Goal: Task Accomplishment & Management: Use online tool/utility

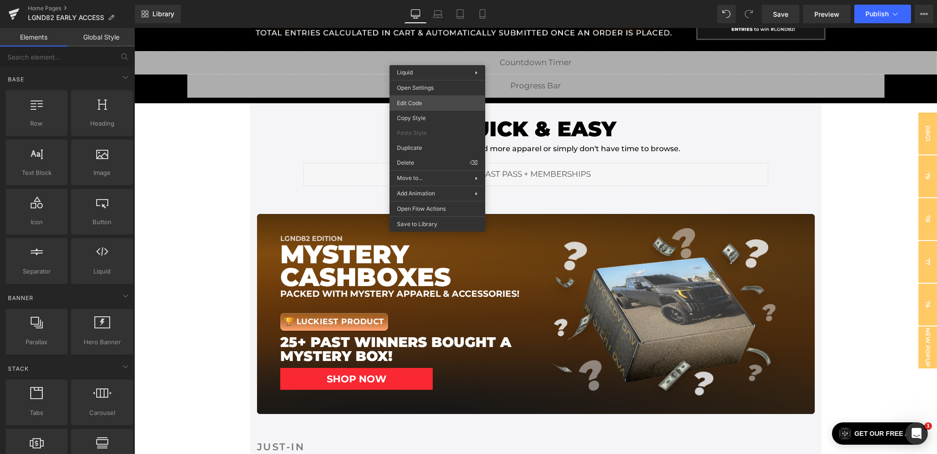
click at [411, 0] on div "Youtube You are previewing how the will restyle your page. You can not edit Ele…" at bounding box center [468, 0] width 937 height 0
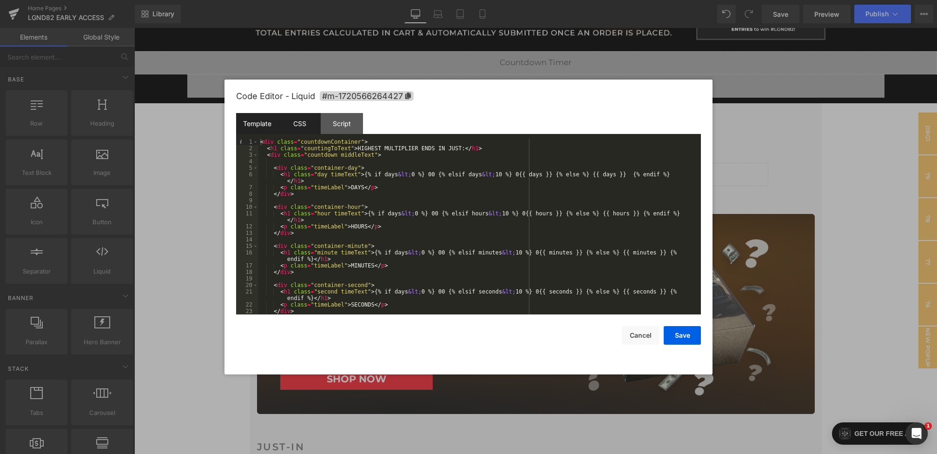
click at [305, 120] on div "CSS" at bounding box center [300, 123] width 42 height 21
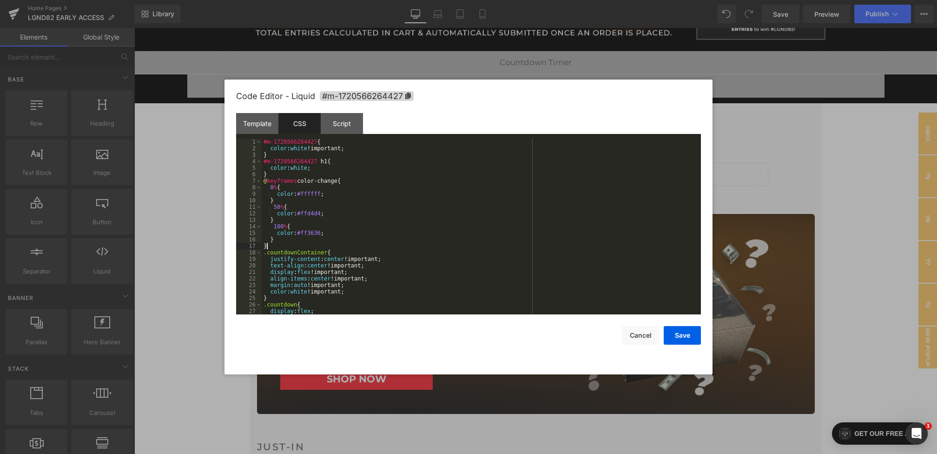
click at [318, 247] on div "#m-1720566264427 { color : white !important; } #m-1720566264427 h1 { color : wh…" at bounding box center [480, 233] width 436 height 189
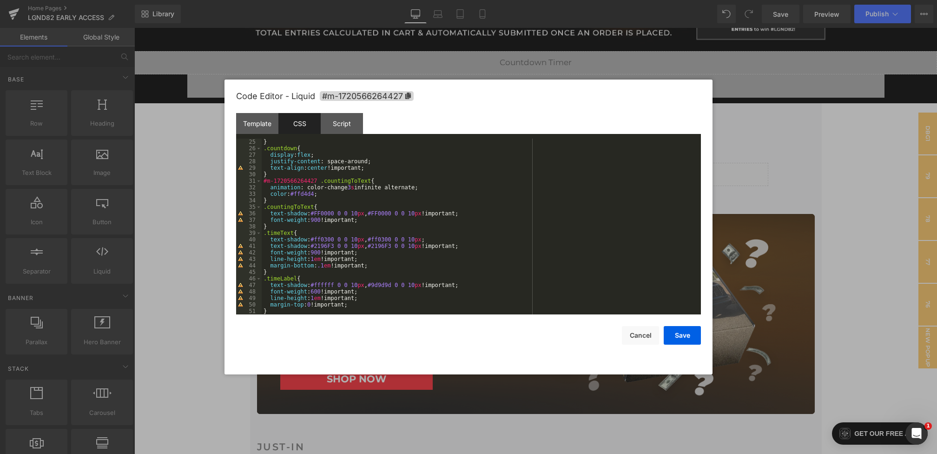
scroll to position [176, 0]
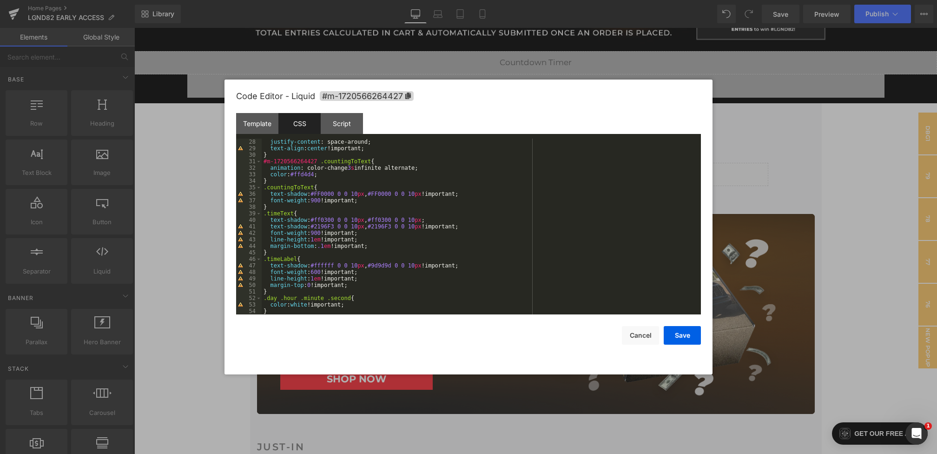
click at [485, 228] on div "justify-content : space-around; text-align : center !important; } #m-1720566264…" at bounding box center [480, 233] width 436 height 189
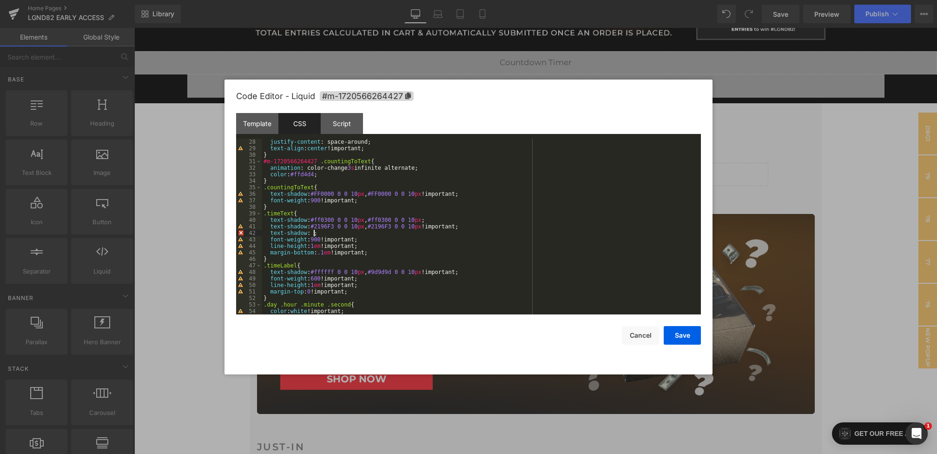
paste textarea
drag, startPoint x: 465, startPoint y: 228, endPoint x: 449, endPoint y: 228, distance: 16.3
click at [450, 228] on div "justify-content : space-around; text-align : center !important; } #m-1720566264…" at bounding box center [480, 233] width 436 height 189
click at [695, 335] on button "Save" at bounding box center [682, 335] width 37 height 19
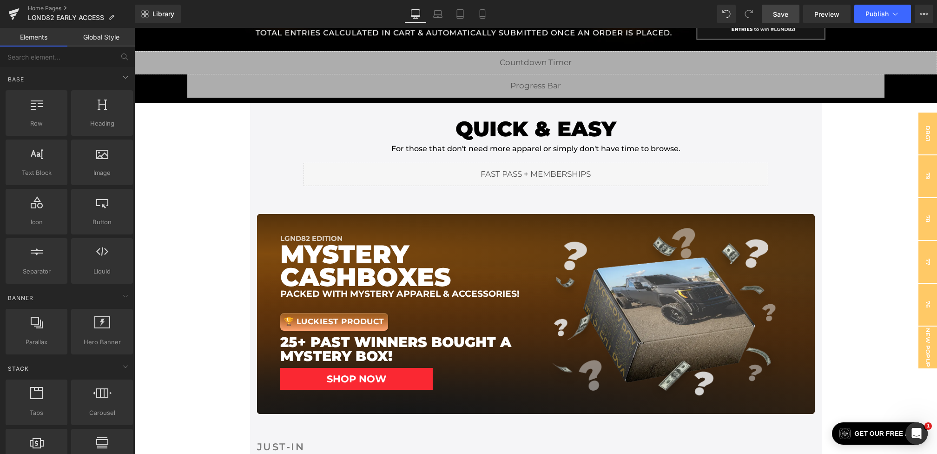
click at [778, 11] on span "Save" at bounding box center [780, 14] width 15 height 10
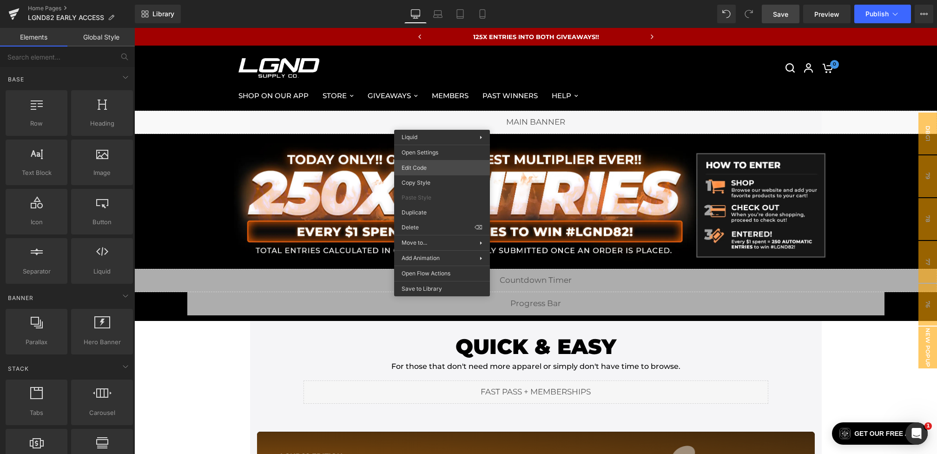
click at [424, 0] on div "Youtube You are previewing how the will restyle your page. You can not edit Ele…" at bounding box center [468, 0] width 937 height 0
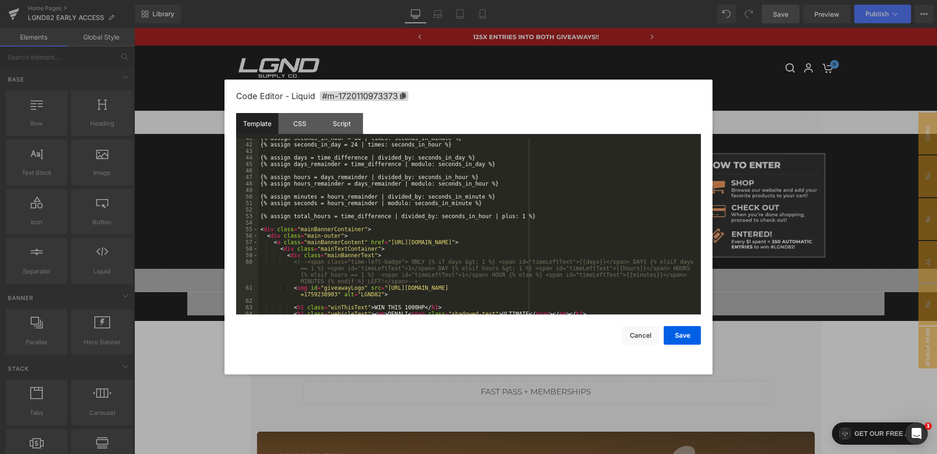
scroll to position [488, 0]
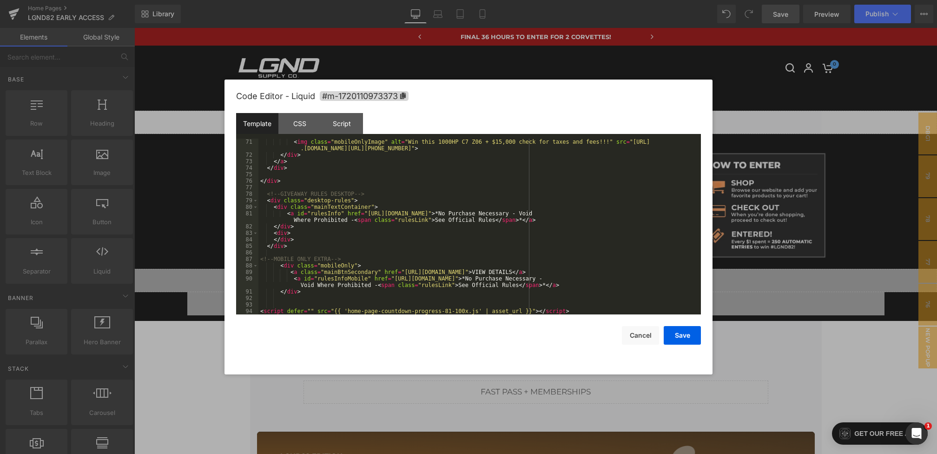
click at [454, 309] on div "< img class = "mobileOnlyImage" alt = "Win this 1000HP C7 Z06 + $15,000 check f…" at bounding box center [478, 236] width 439 height 195
click at [338, 121] on div "Script" at bounding box center [342, 123] width 42 height 21
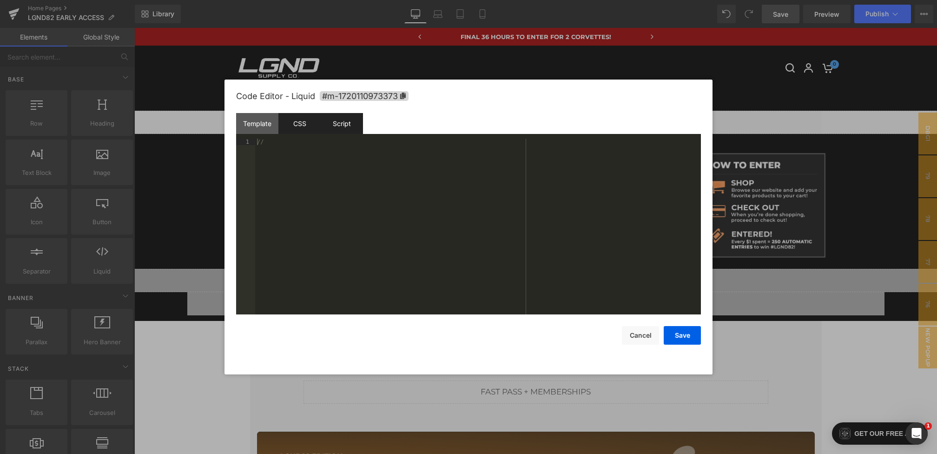
click at [302, 120] on div "CSS" at bounding box center [300, 123] width 42 height 21
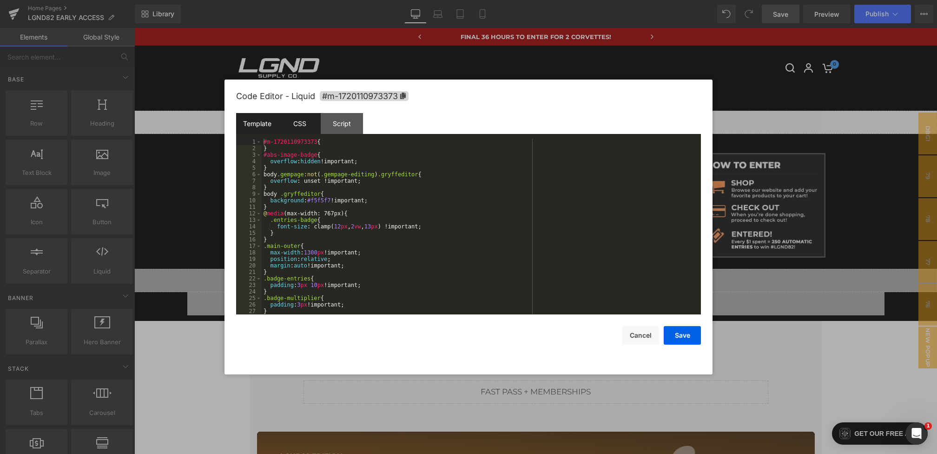
click at [263, 122] on div "Template" at bounding box center [257, 123] width 42 height 21
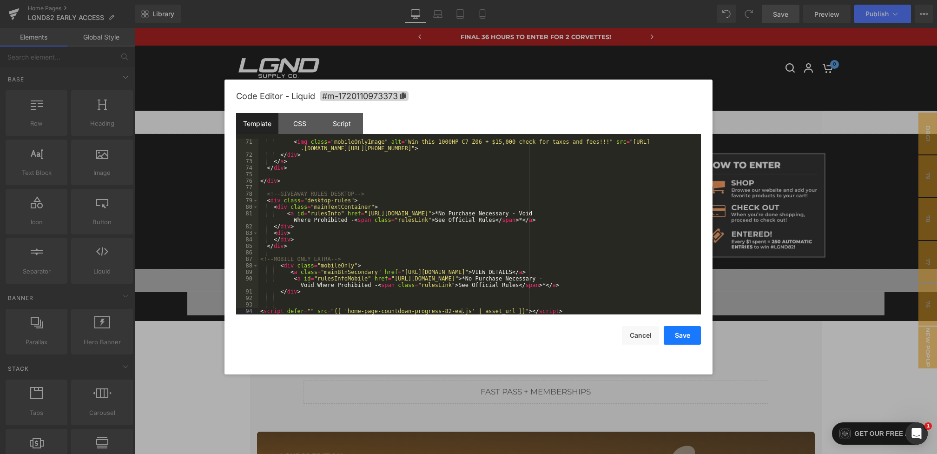
click at [682, 334] on button "Save" at bounding box center [682, 335] width 37 height 19
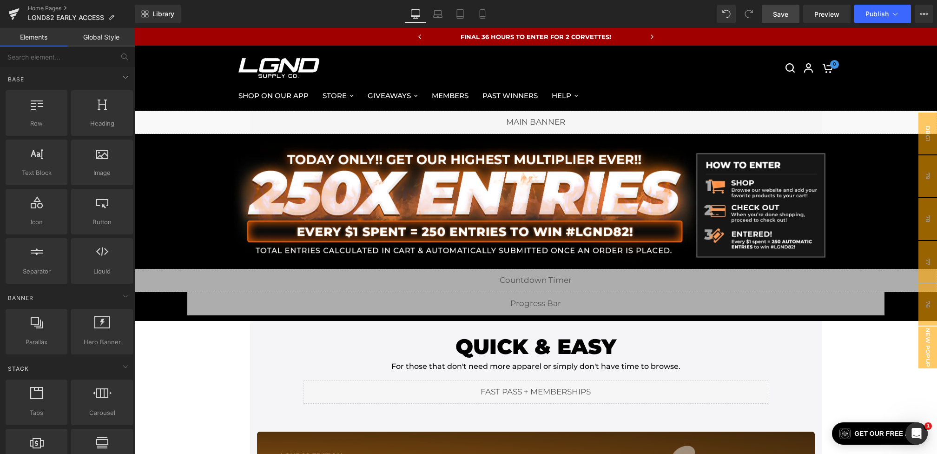
click at [774, 8] on link "Save" at bounding box center [781, 14] width 38 height 19
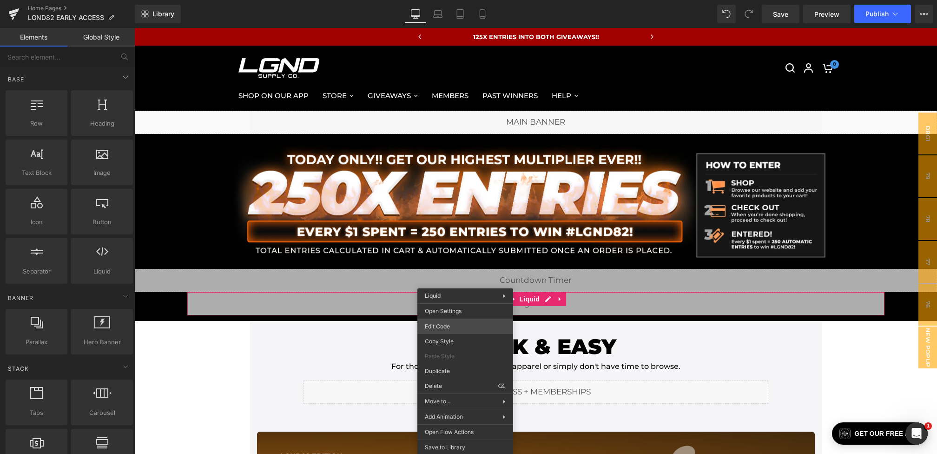
click at [451, 0] on div "Youtube You are previewing how the will restyle your page. You can not edit Ele…" at bounding box center [468, 0] width 937 height 0
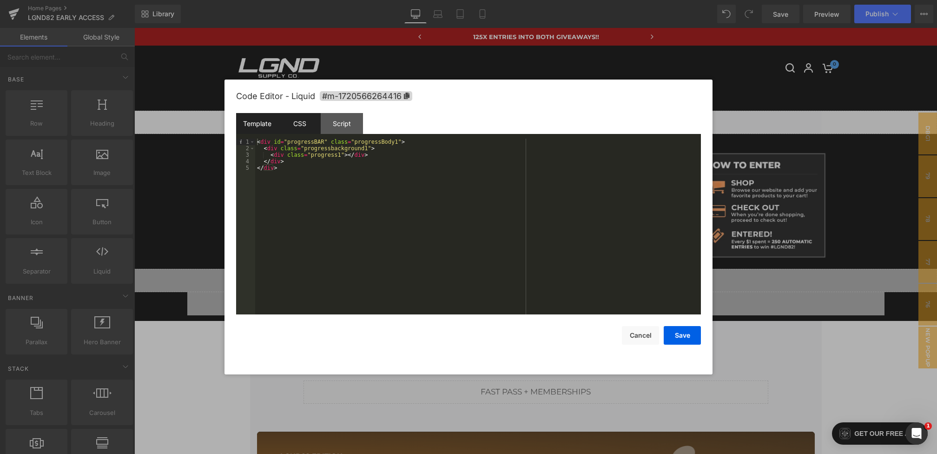
click at [292, 124] on div "CSS" at bounding box center [300, 123] width 42 height 21
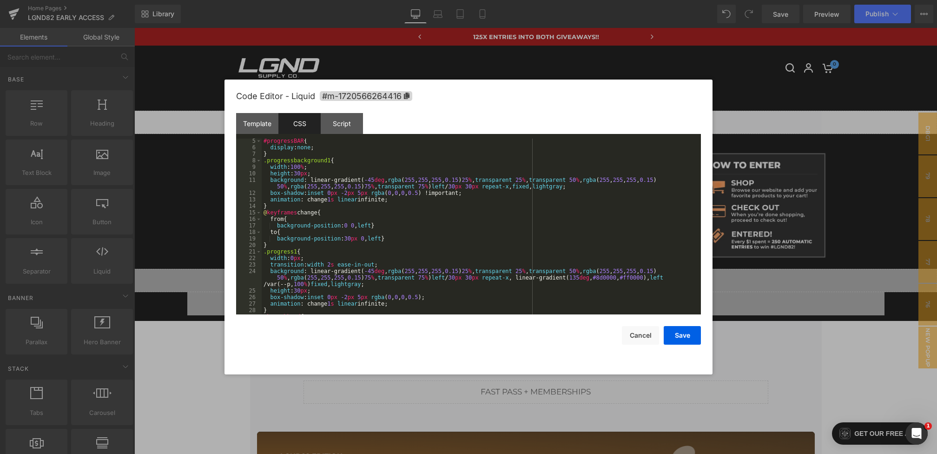
scroll to position [47, 0]
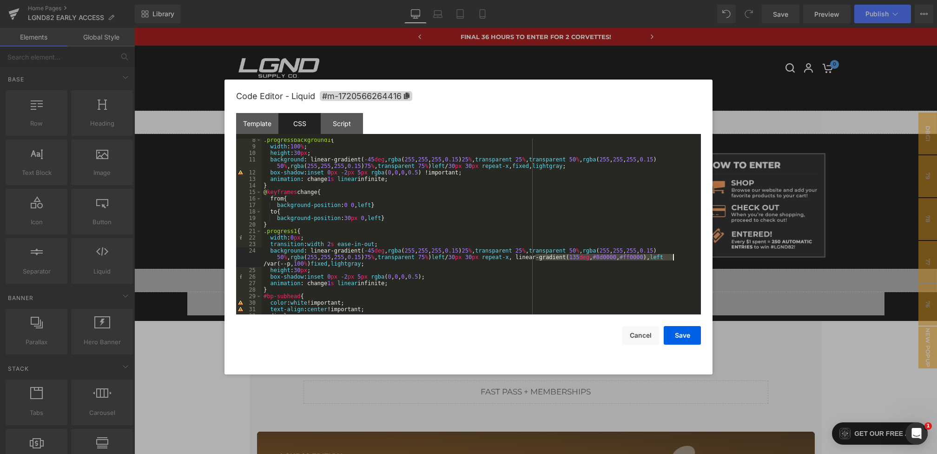
drag, startPoint x: 536, startPoint y: 257, endPoint x: 674, endPoint y: 259, distance: 137.7
click at [674, 259] on div ".progressbackground1 { width : 100 % ; height : 30 px ; background : linear-gra…" at bounding box center [480, 231] width 436 height 189
click at [681, 335] on button "Save" at bounding box center [682, 335] width 37 height 19
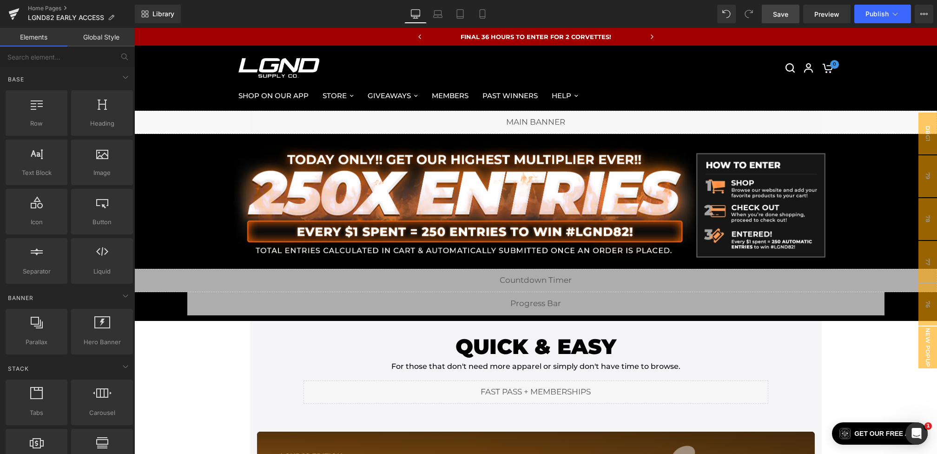
drag, startPoint x: 784, startPoint y: 16, endPoint x: 464, endPoint y: 409, distance: 506.7
click at [784, 16] on span "Save" at bounding box center [780, 14] width 15 height 10
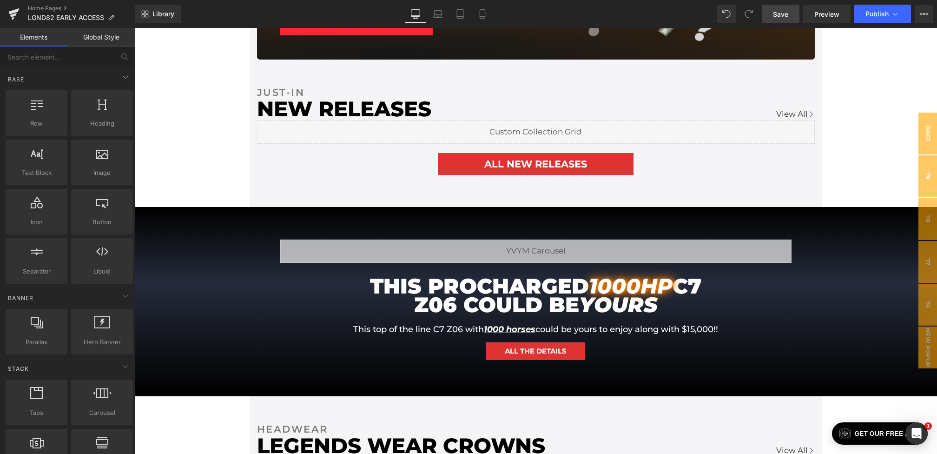
scroll to position [579, 0]
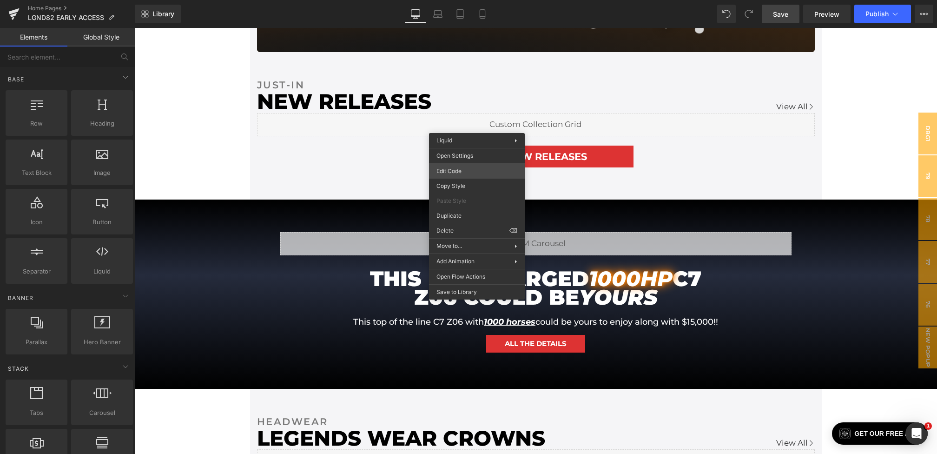
click at [462, 0] on div "Youtube You are previewing how the will restyle your page. You can not edit Ele…" at bounding box center [468, 0] width 937 height 0
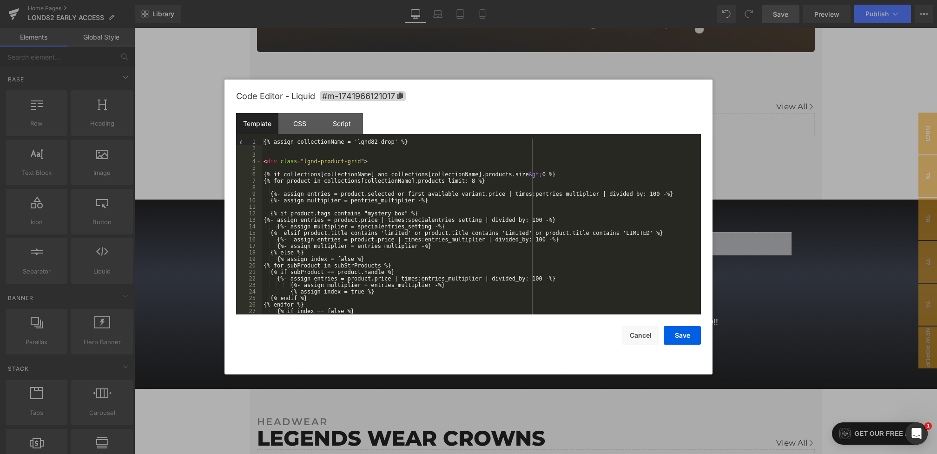
click at [787, 278] on div at bounding box center [468, 227] width 937 height 454
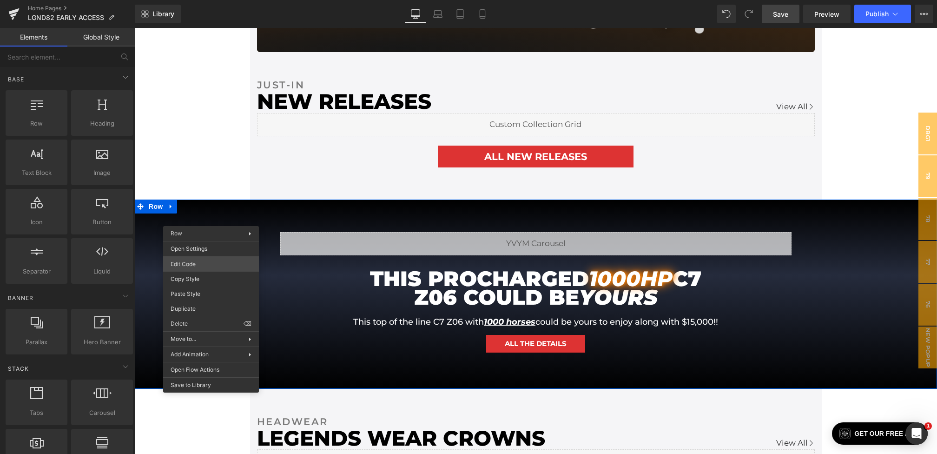
click at [193, 260] on body "Youtube You are previewing how the will restyle your page. You can not edit Ele…" at bounding box center [468, 227] width 937 height 454
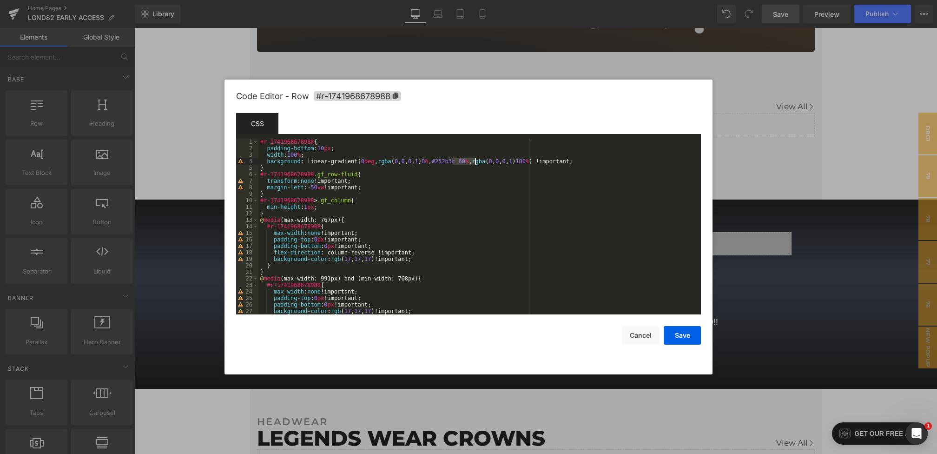
drag, startPoint x: 452, startPoint y: 161, endPoint x: 475, endPoint y: 161, distance: 23.3
click at [475, 161] on div "#r-1741968678988 { padding-bottom : 10 px ; width : 100 % ; background : linear…" at bounding box center [478, 233] width 439 height 189
click at [674, 337] on button "Save" at bounding box center [682, 335] width 37 height 19
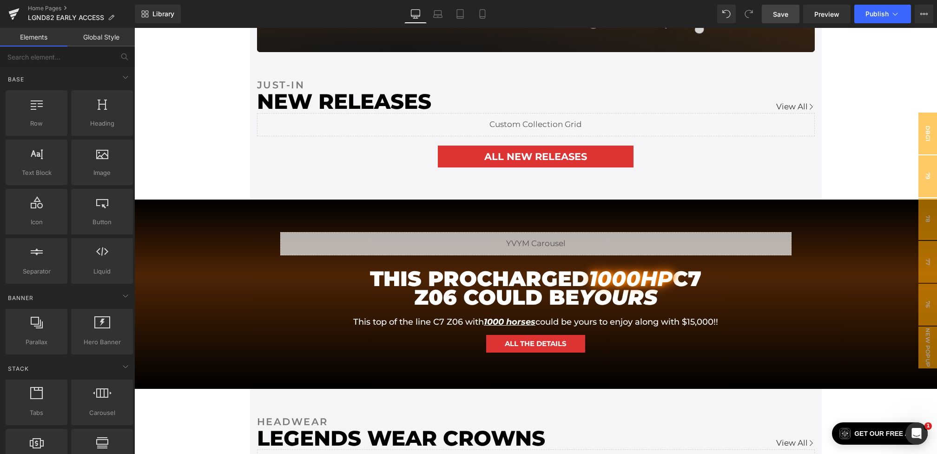
click at [785, 10] on span "Save" at bounding box center [780, 14] width 15 height 10
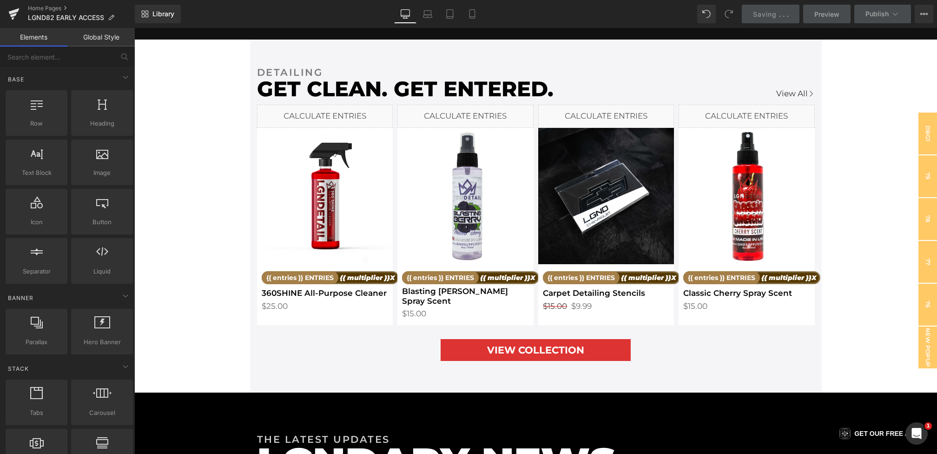
scroll to position [1470, 0]
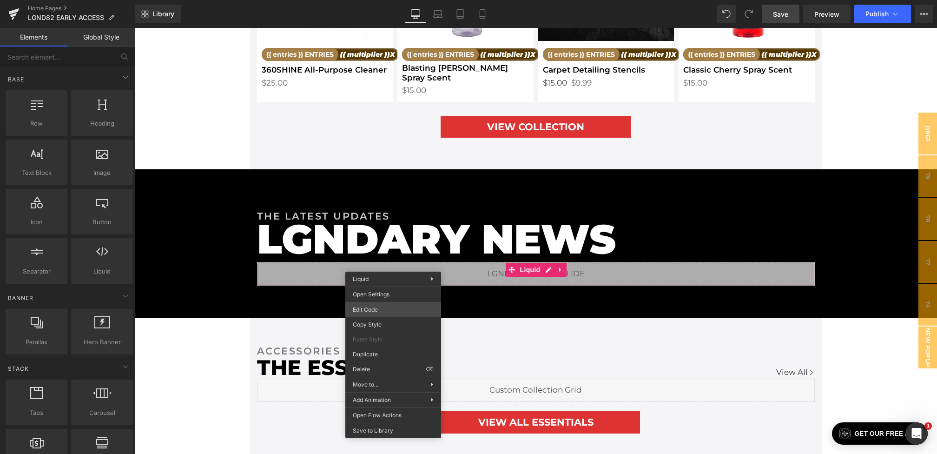
click at [373, 0] on div "Youtube You are previewing how the will restyle your page. You can not edit Ele…" at bounding box center [468, 0] width 937 height 0
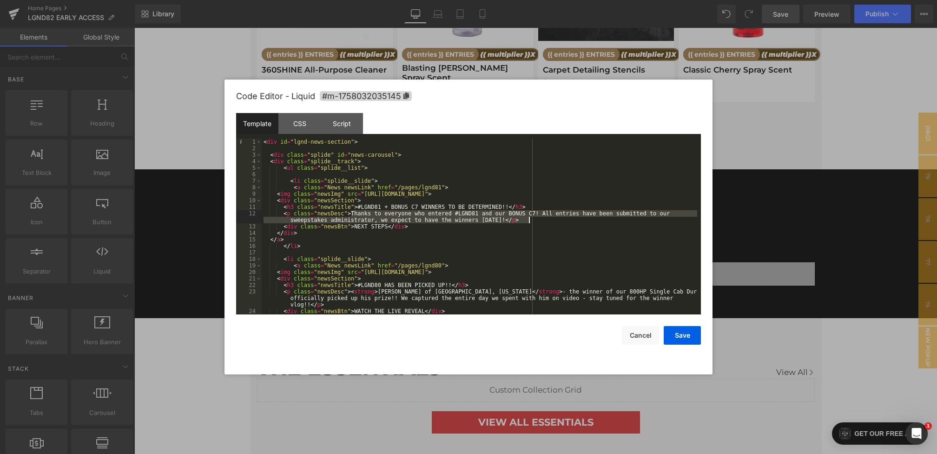
drag, startPoint x: 352, startPoint y: 214, endPoint x: 530, endPoint y: 219, distance: 178.2
click at [530, 219] on div "< div id = "lgnd-news-section" > < div class = "splide" id = "news-carousel" > …" at bounding box center [480, 233] width 436 height 189
click at [366, 194] on div "< div id = "lgnd-news-section" > < div class = "splide" id = "news-carousel" > …" at bounding box center [480, 233] width 436 height 189
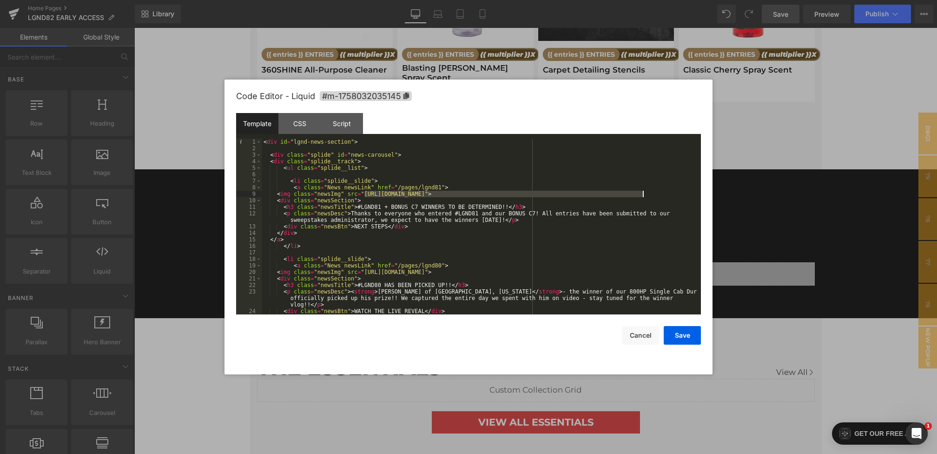
drag, startPoint x: 363, startPoint y: 194, endPoint x: 645, endPoint y: 191, distance: 282.3
click at [645, 191] on div "< div id = "lgnd-news-section" > < div class = "splide" id = "news-carousel" > …" at bounding box center [480, 233] width 436 height 189
drag, startPoint x: 358, startPoint y: 207, endPoint x: 508, endPoint y: 208, distance: 150.7
click at [508, 208] on div "< div id = "lgnd-news-section" > < div class = "splide" id = "news-carousel" > …" at bounding box center [480, 233] width 436 height 189
click at [814, 247] on div at bounding box center [468, 227] width 937 height 454
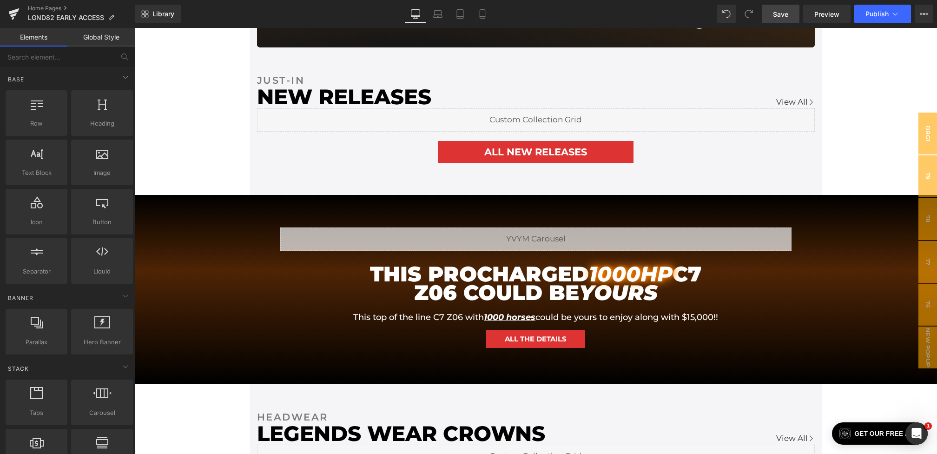
scroll to position [0, 0]
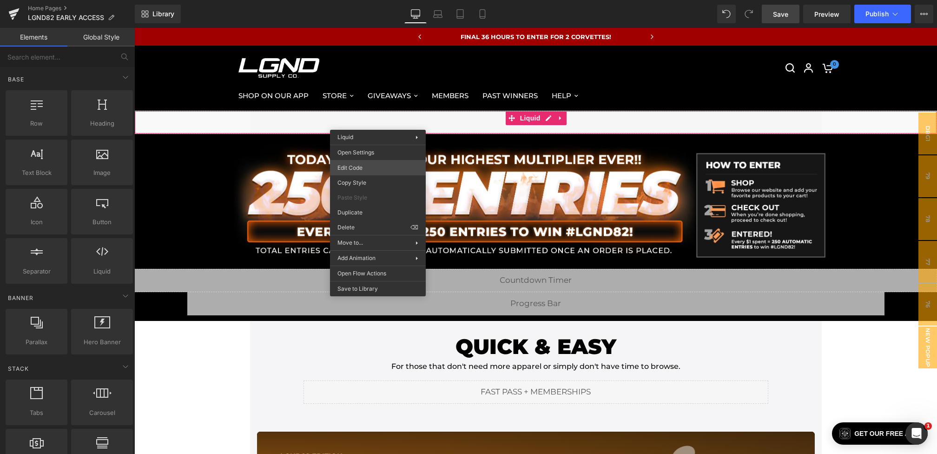
click at [361, 0] on div "Youtube You are previewing how the will restyle your page. You can not edit Ele…" at bounding box center [468, 0] width 937 height 0
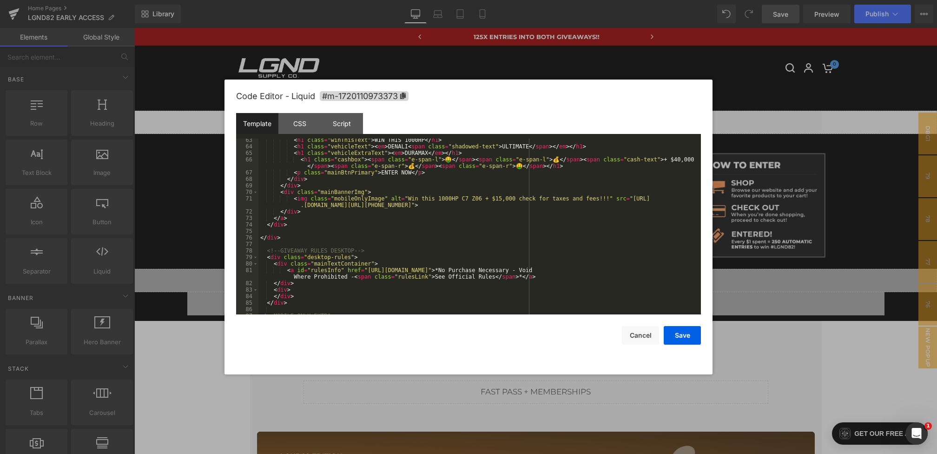
scroll to position [432, 0]
drag, startPoint x: 436, startPoint y: 198, endPoint x: 517, endPoint y: 199, distance: 80.4
click at [517, 199] on div "< h1 class = "winThisText" > WIN THIS 1000HP </ h1 > < h1 class = "vehicleText"…" at bounding box center [478, 231] width 439 height 189
drag, startPoint x: 599, startPoint y: 197, endPoint x: 438, endPoint y: 199, distance: 160.9
click at [438, 199] on div "< h1 class = "winThisText" > WIN THIS 1000HP </ h1 > < h1 class = "vehicleText"…" at bounding box center [478, 231] width 439 height 189
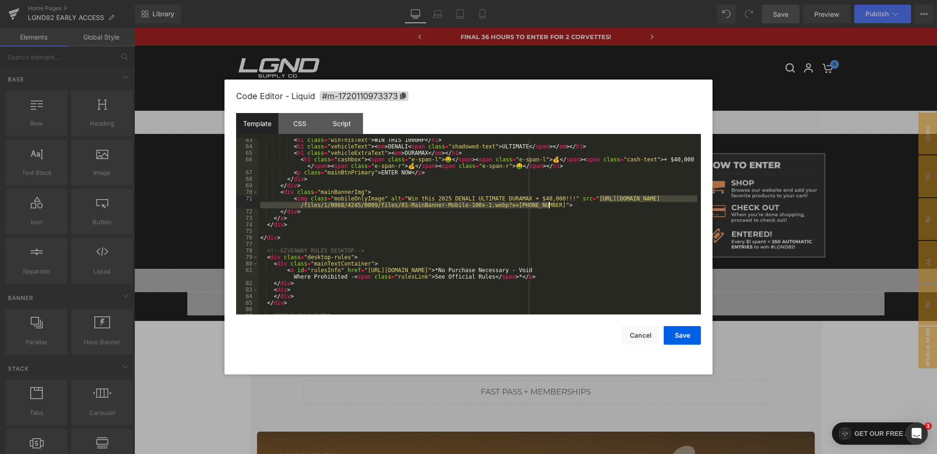
drag, startPoint x: 599, startPoint y: 198, endPoint x: 551, endPoint y: 206, distance: 48.9
click at [551, 206] on div "< h1 class = "winThisText" > WIN THIS 1000HP </ h1 > < h1 class = "vehicleText"…" at bounding box center [478, 231] width 439 height 189
click at [687, 337] on button "Save" at bounding box center [682, 335] width 37 height 19
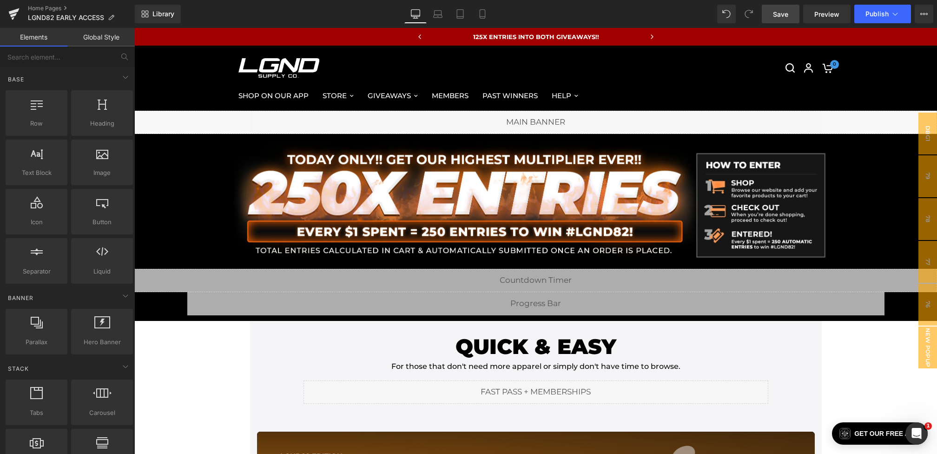
click at [772, 14] on link "Save" at bounding box center [781, 14] width 38 height 19
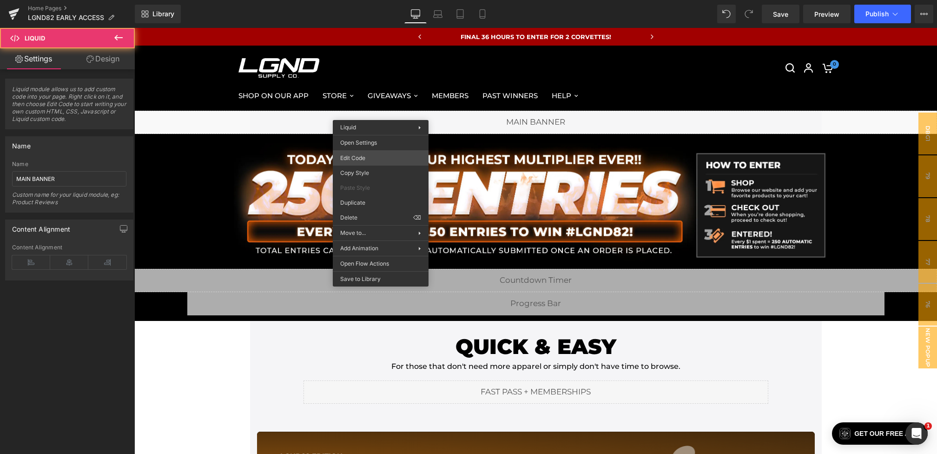
click at [361, 0] on div "Youtube You are previewing how the will restyle your page. You can not edit Ele…" at bounding box center [468, 0] width 937 height 0
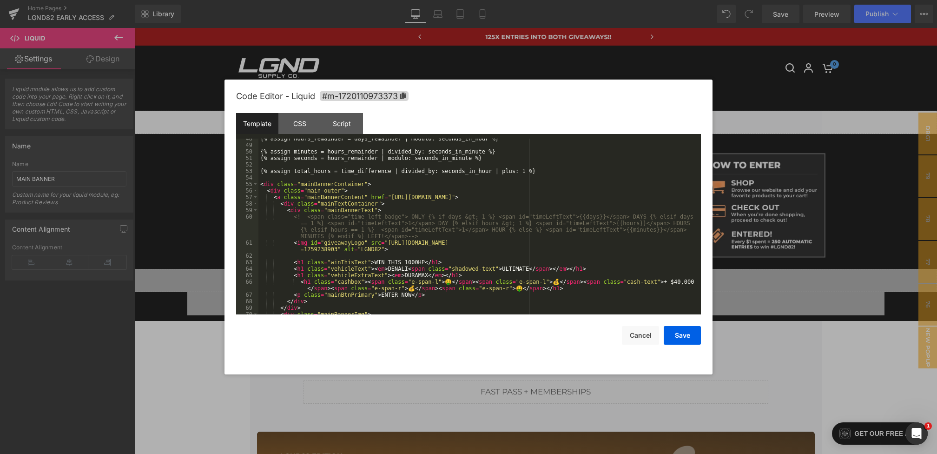
scroll to position [334, 0]
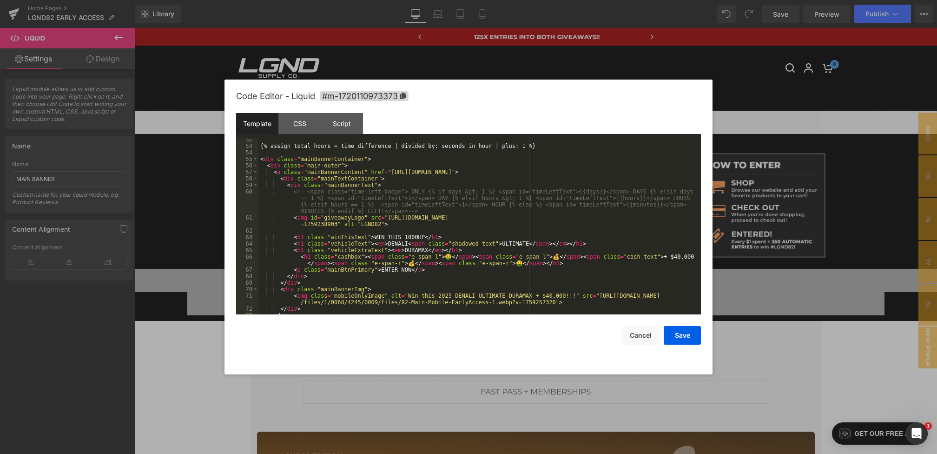
click at [422, 236] on div "{% assign total_hours = time_difference | divided_by: seconds_in_hour | plus: 1…" at bounding box center [478, 230] width 439 height 189
click at [678, 329] on button "Save" at bounding box center [682, 335] width 37 height 19
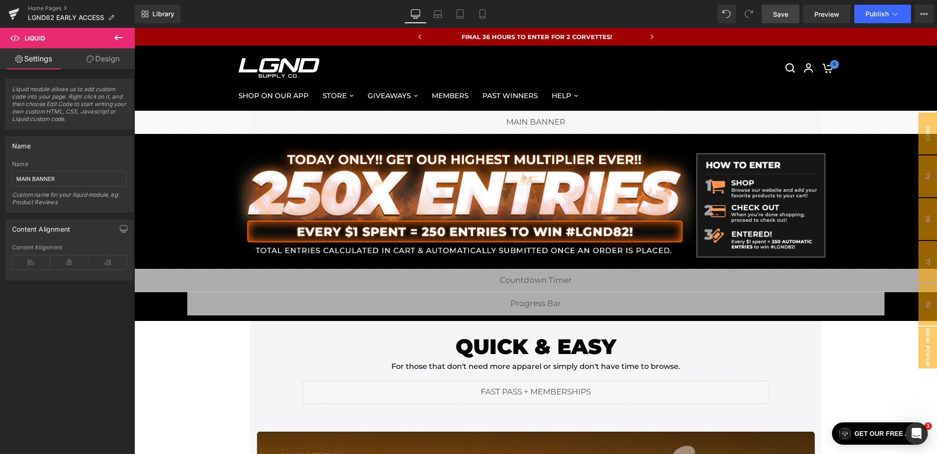
drag, startPoint x: 776, startPoint y: 13, endPoint x: 529, endPoint y: 35, distance: 247.9
click at [776, 13] on span "Save" at bounding box center [780, 14] width 15 height 10
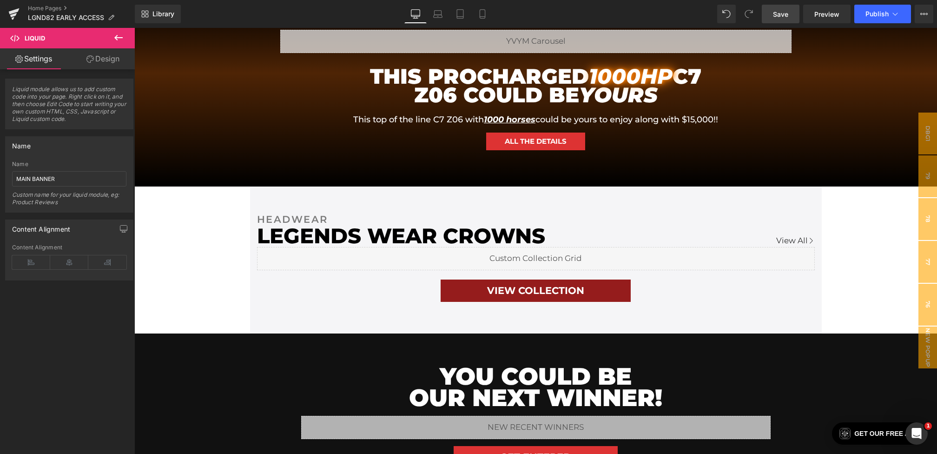
scroll to position [698, 0]
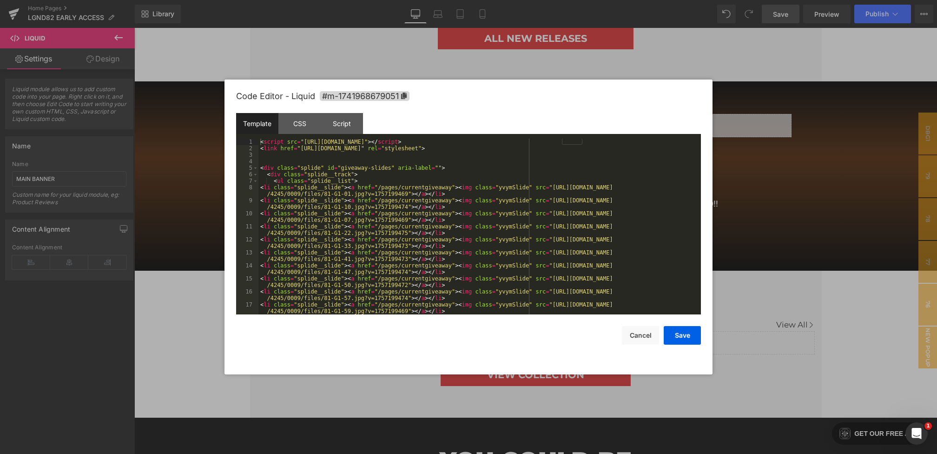
click at [403, 0] on div "Youtube You are previewing how the will restyle your page. You can not edit Ele…" at bounding box center [468, 0] width 937 height 0
click at [301, 122] on div "CSS" at bounding box center [300, 123] width 42 height 21
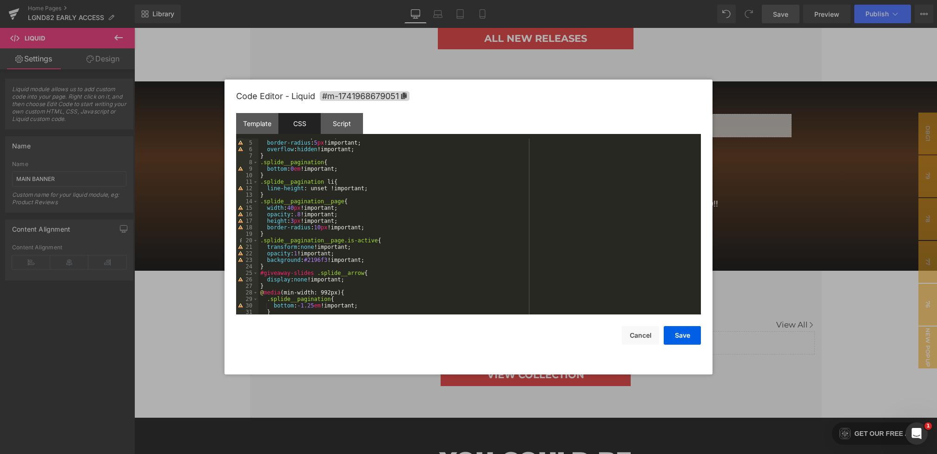
scroll to position [31, 0]
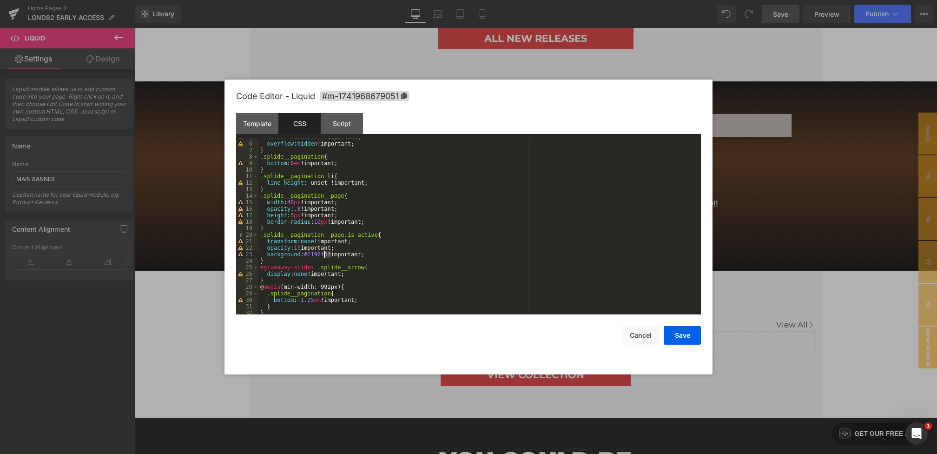
drag, startPoint x: 331, startPoint y: 255, endPoint x: 305, endPoint y: 255, distance: 26.5
click at [306, 255] on div "border-radius : 5 px !important; overflow : hidden !important; } .splide__pagin…" at bounding box center [478, 228] width 439 height 189
click at [686, 336] on button "Save" at bounding box center [682, 335] width 37 height 19
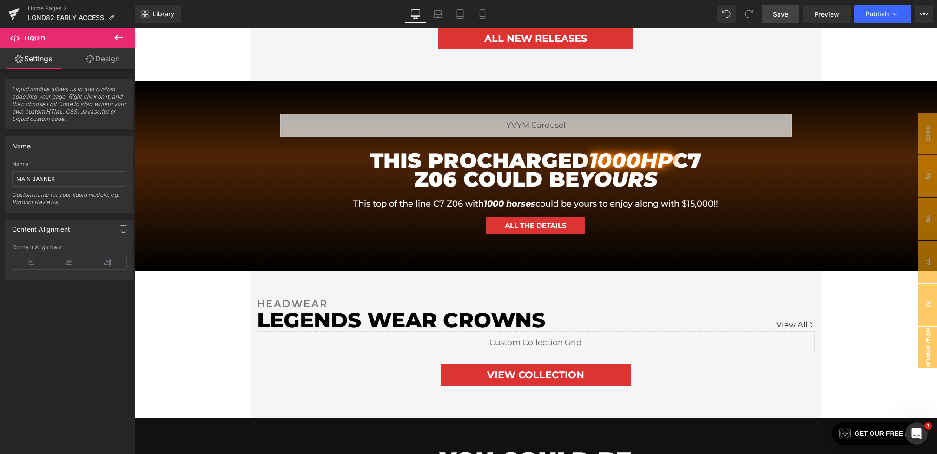
click at [780, 16] on span "Save" at bounding box center [780, 14] width 15 height 10
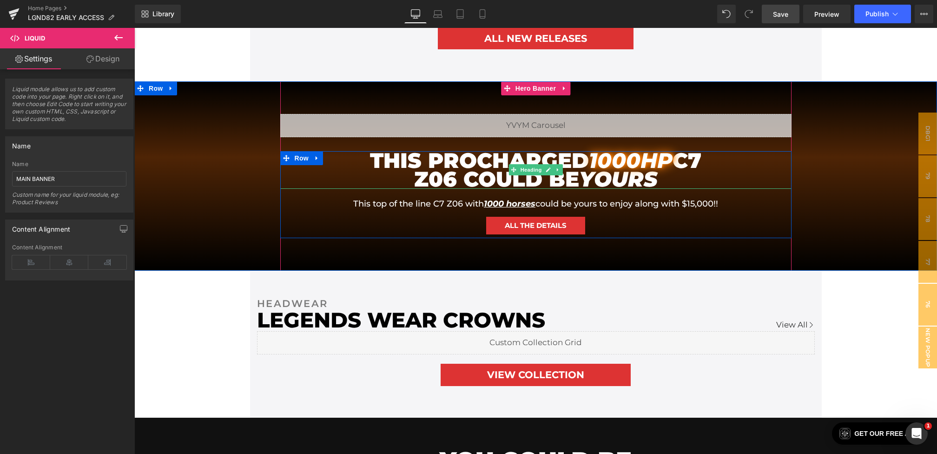
click at [449, 169] on h1 "THIS PROCHARGED 1000HP C7 Z06 COULD BE YOURS" at bounding box center [536, 170] width 372 height 38
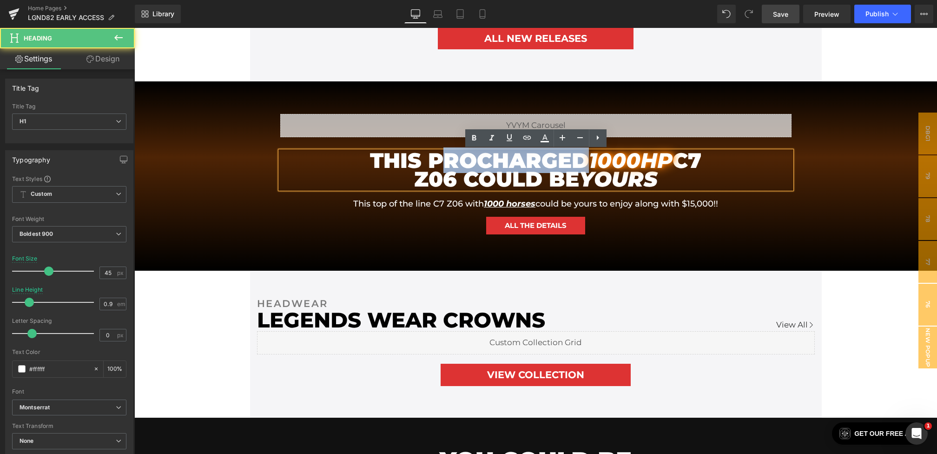
drag, startPoint x: 581, startPoint y: 155, endPoint x: 297, endPoint y: 150, distance: 284.2
click at [297, 151] on div "THIS PROCHARGED 1000HP C7 Z06 COULD BE YOURS" at bounding box center [536, 170] width 512 height 38
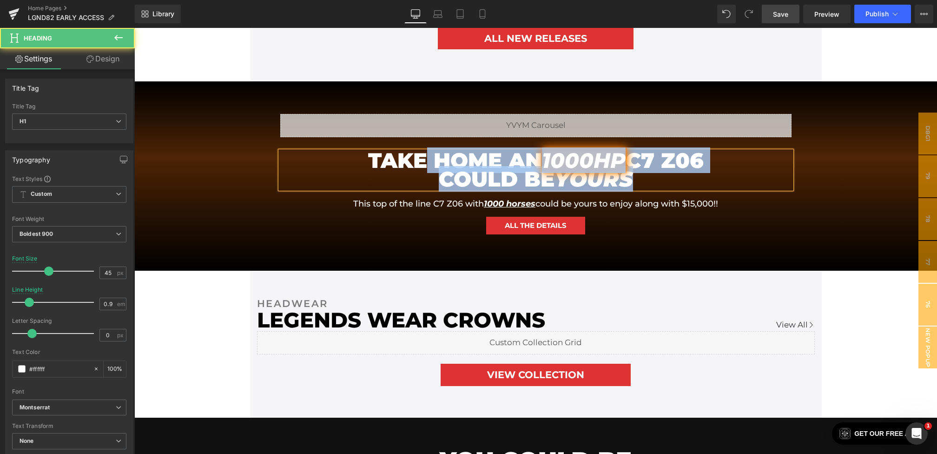
drag, startPoint x: 621, startPoint y: 175, endPoint x: 422, endPoint y: 169, distance: 199.6
click at [422, 169] on h1 "TAKE HOME AN 1000HP C7 Z06 COULD BE YOURS" at bounding box center [536, 170] width 372 height 38
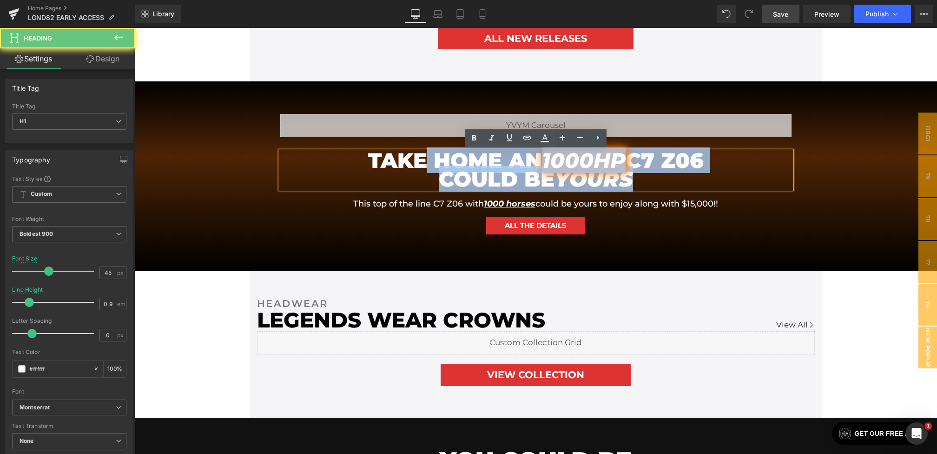
click at [422, 169] on h1 "TAKE HOME AN 1000HP C7 Z06 COULD BE YOURS" at bounding box center [536, 170] width 372 height 38
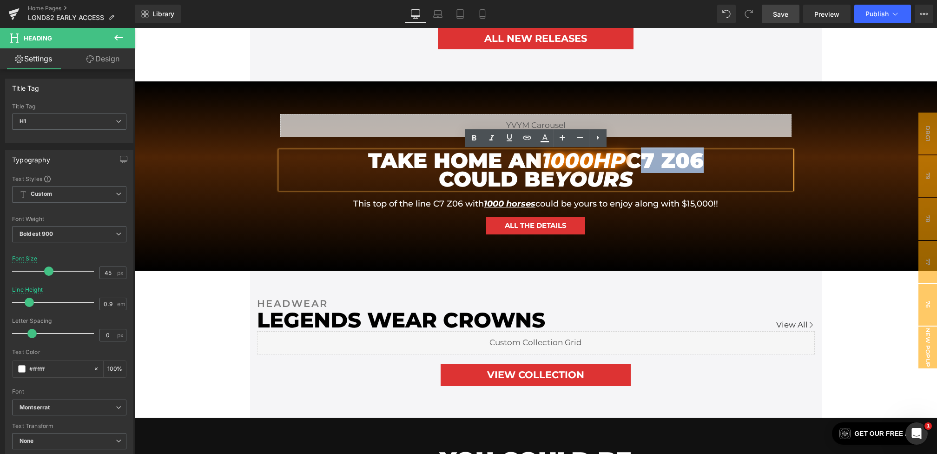
drag, startPoint x: 702, startPoint y: 169, endPoint x: 634, endPoint y: 166, distance: 67.5
click at [634, 165] on h1 "TAKE HOME AN 1000HP C7 Z06 COULD BE YOURS" at bounding box center [536, 170] width 372 height 38
click at [653, 181] on h1 "TAKE HOME AN 1000HP C7 Z06 COULD BE YOURS" at bounding box center [536, 170] width 372 height 38
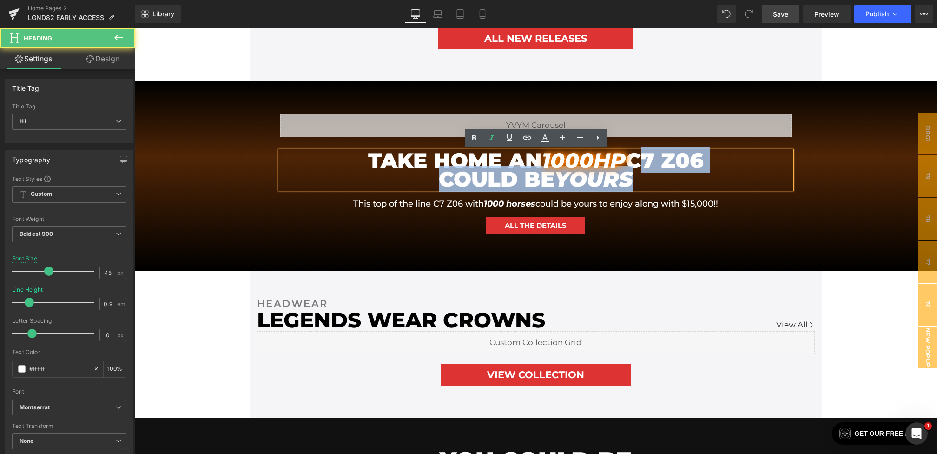
drag, startPoint x: 683, startPoint y: 181, endPoint x: 630, endPoint y: 166, distance: 55.1
click at [630, 166] on h1 "TAKE HOME AN 1000HP C7 Z06 COULD BE YOURS" at bounding box center [536, 170] width 372 height 38
drag, startPoint x: 660, startPoint y: 174, endPoint x: 638, endPoint y: 159, distance: 26.6
click at [638, 159] on h1 "TAKE HOME AN 1000HP C7 Z06 COULD BE YOURS" at bounding box center [536, 170] width 372 height 38
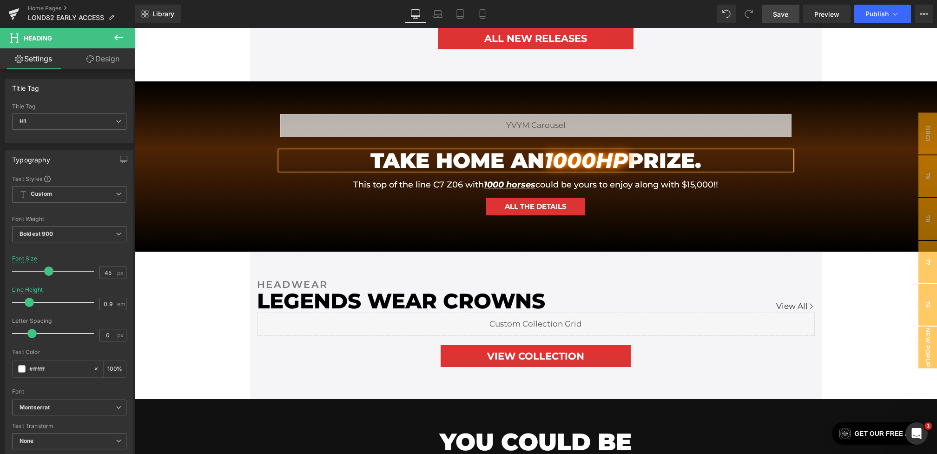
click at [538, 162] on h1 "TAKE HOME AN 1000HP PRIZE." at bounding box center [536, 160] width 372 height 19
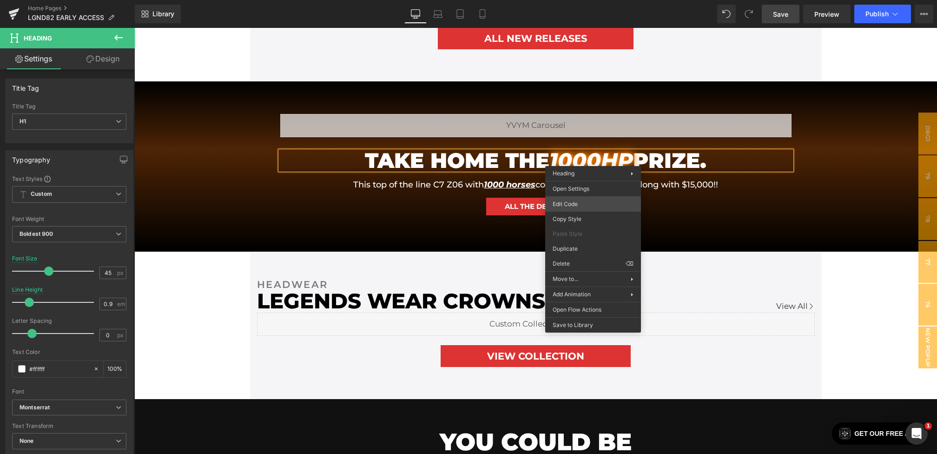
click at [583, 0] on div "Youtube You are previewing how the will restyle your page. You can not edit Ele…" at bounding box center [468, 0] width 937 height 0
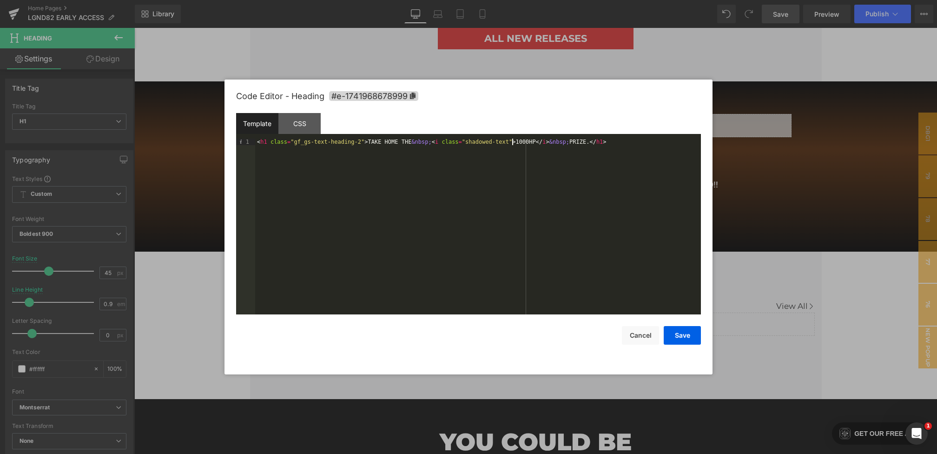
click at [513, 141] on div "< h1 class = "gf_gs-text-heading-2" > TAKE HOME THE &nbsp; < i class = "shadowe…" at bounding box center [478, 233] width 446 height 189
drag, startPoint x: 516, startPoint y: 141, endPoint x: 530, endPoint y: 142, distance: 13.5
click at [530, 142] on div "< h1 class = "gf_gs-text-heading-2" > TAKE HOME THE &nbsp; < i class = "shadowe…" at bounding box center [478, 233] width 446 height 189
click at [678, 328] on button "Save" at bounding box center [682, 335] width 37 height 19
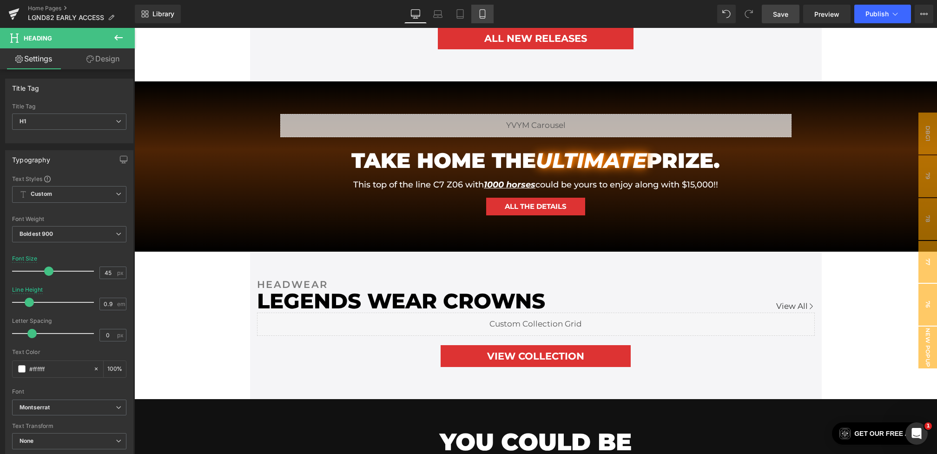
click at [472, 13] on link "Mobile" at bounding box center [483, 14] width 22 height 19
type input "7.5"
type input "1"
type input "100"
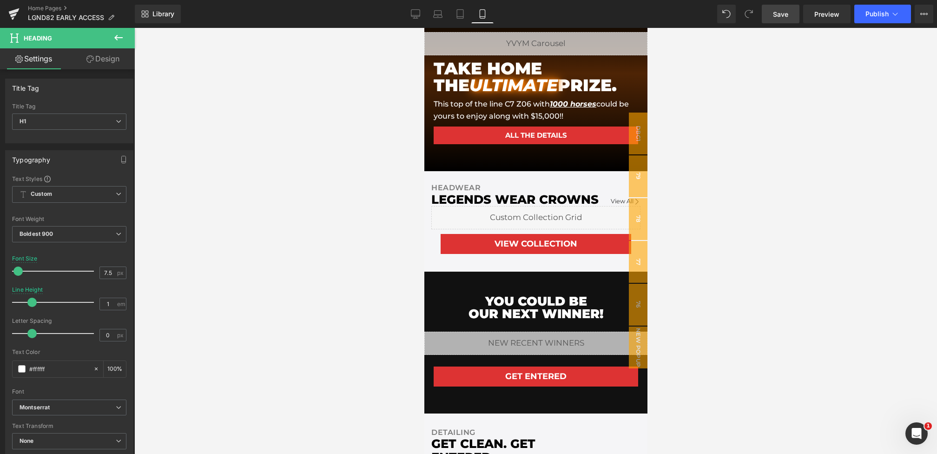
scroll to position [531, 0]
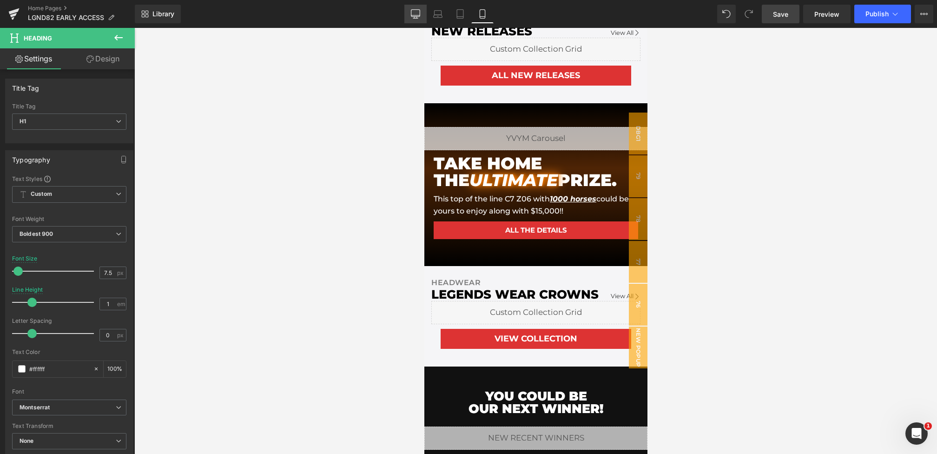
click at [416, 11] on icon at bounding box center [415, 13] width 9 height 9
type input "45"
type input "0.9"
type input "100"
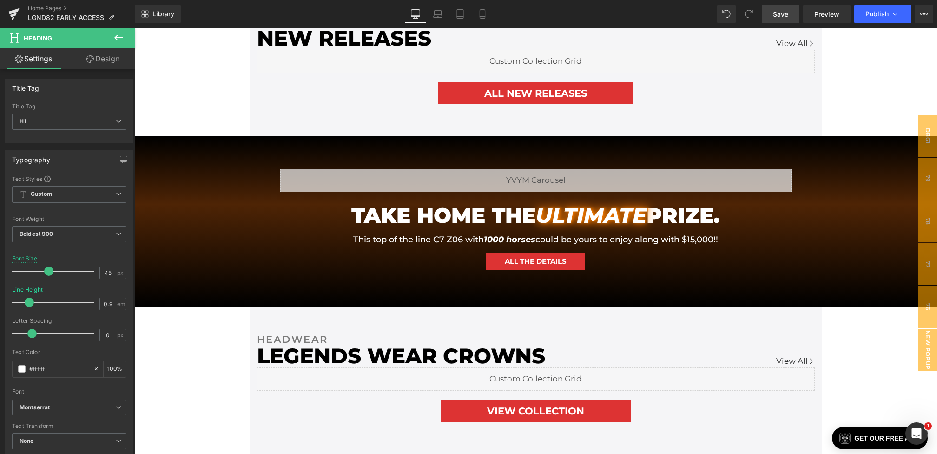
scroll to position [703, 0]
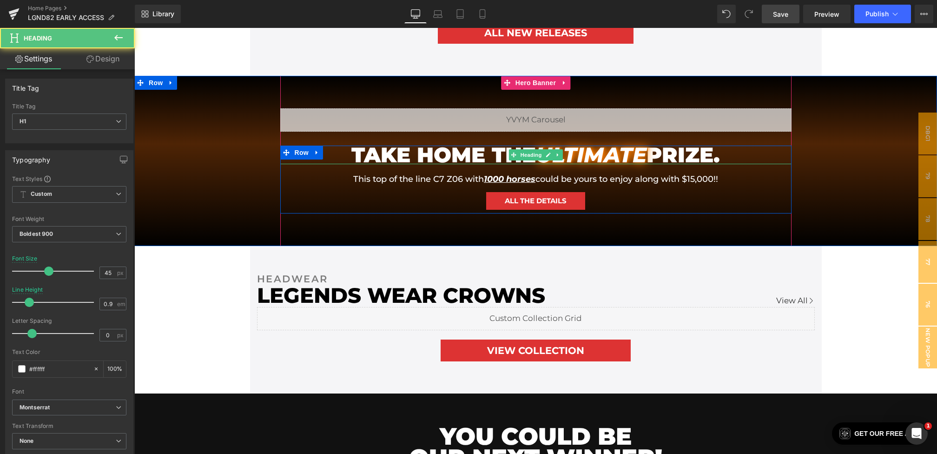
click at [380, 165] on h1 "TAKE HOME THE ULTIMATE PRIZE." at bounding box center [536, 155] width 372 height 19
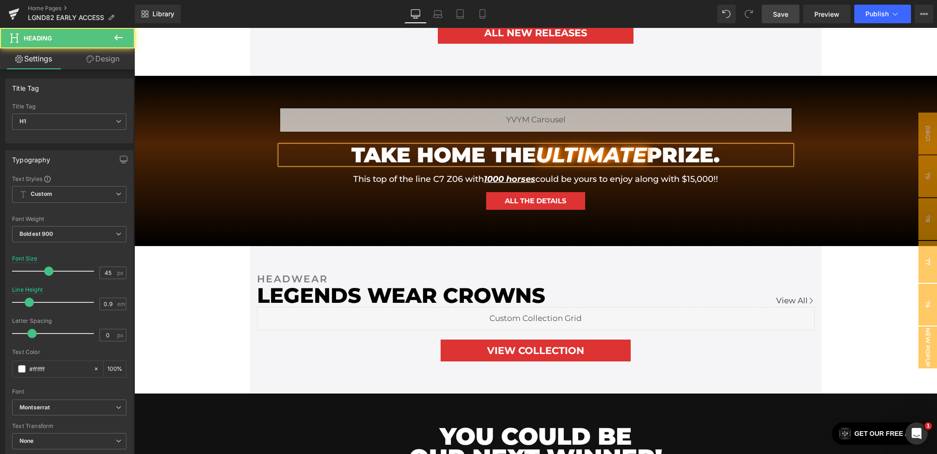
click at [459, 165] on h1 "TAKE HOME THE ULTIMATE PRIZE." at bounding box center [536, 155] width 372 height 19
click at [671, 165] on h1 "TAKE HOME THE ULTIMATE PRIZE." at bounding box center [536, 155] width 372 height 19
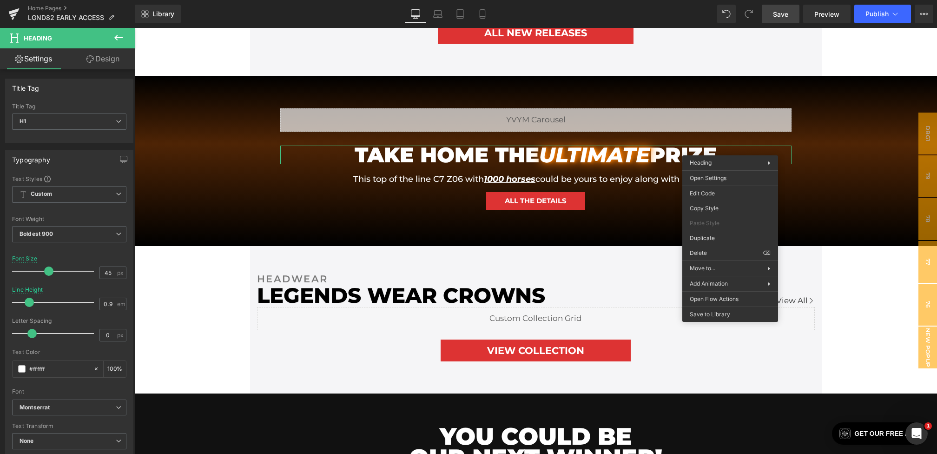
click at [94, 62] on link "Design" at bounding box center [102, 58] width 67 height 21
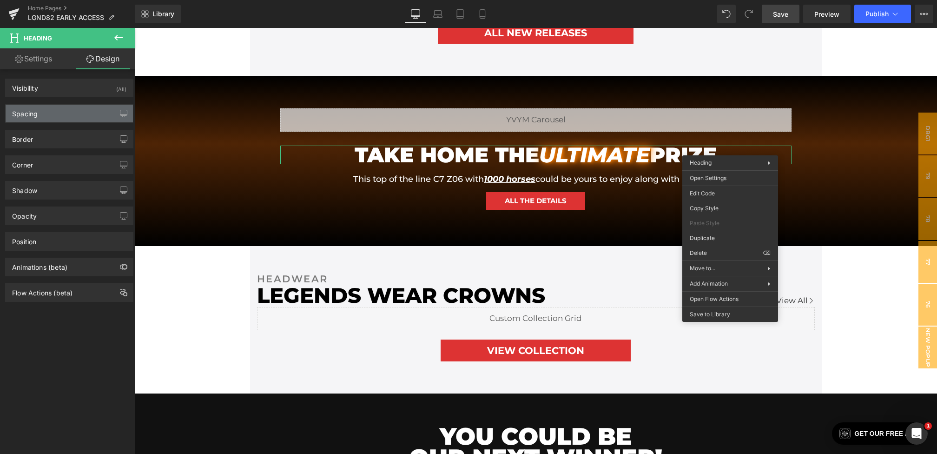
click at [61, 118] on div "Spacing" at bounding box center [69, 114] width 127 height 18
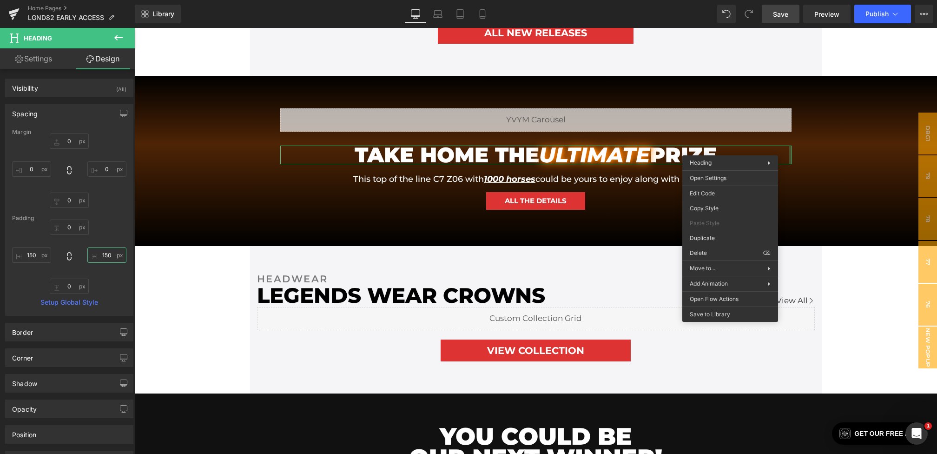
click at [102, 255] on input "150" at bounding box center [106, 254] width 39 height 15
type input "120"
click at [27, 250] on input "150" at bounding box center [31, 254] width 39 height 15
click at [30, 254] on input "150" at bounding box center [31, 254] width 39 height 15
type input "120"
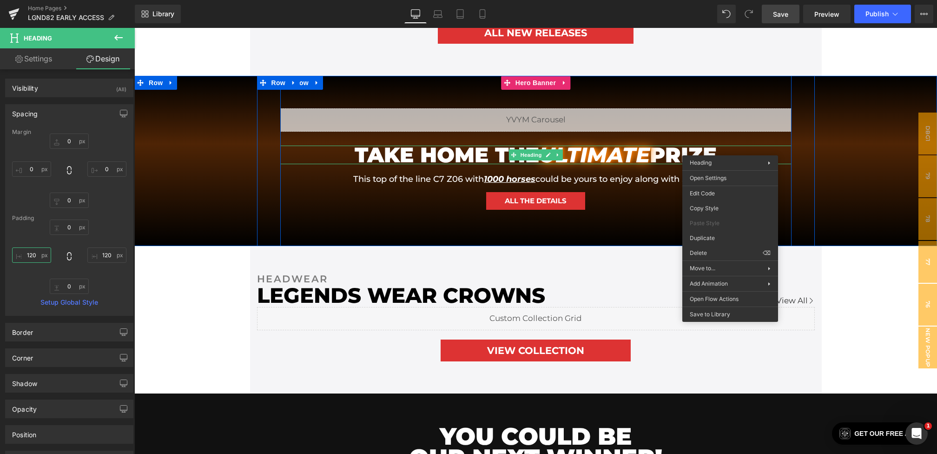
type input "120px"
click at [739, 146] on div "120px" at bounding box center [764, 155] width 56 height 19
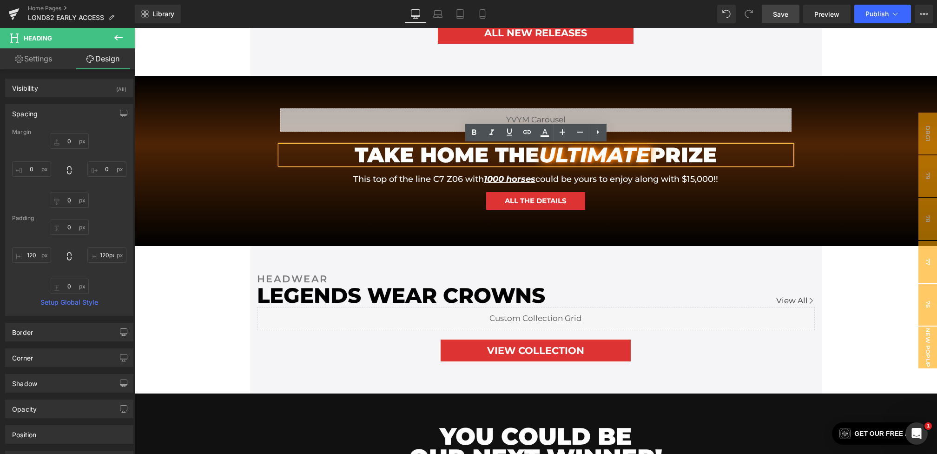
click at [735, 154] on h1 "TAKE HOME THE ULTIMATE PRIZE" at bounding box center [536, 155] width 400 height 19
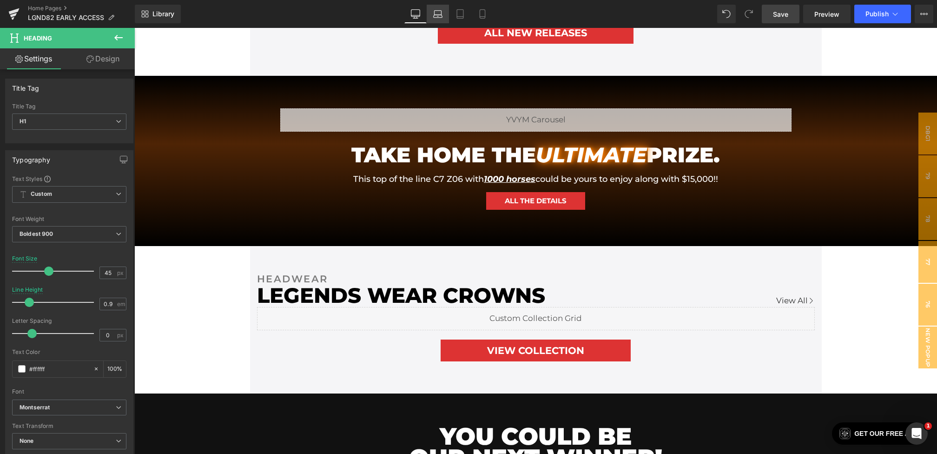
click at [435, 11] on icon at bounding box center [438, 13] width 7 height 4
type input "35"
type input "1"
type input "100"
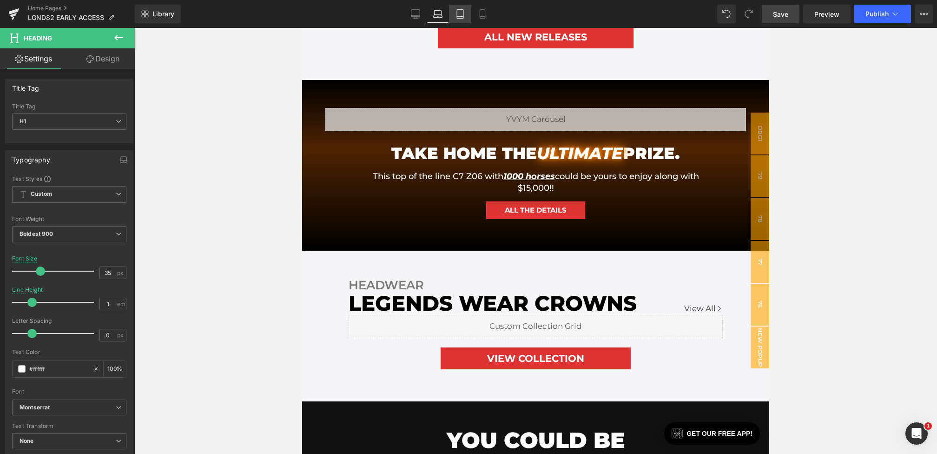
click at [458, 12] on icon at bounding box center [460, 14] width 7 height 9
type input "1.1"
type input "100"
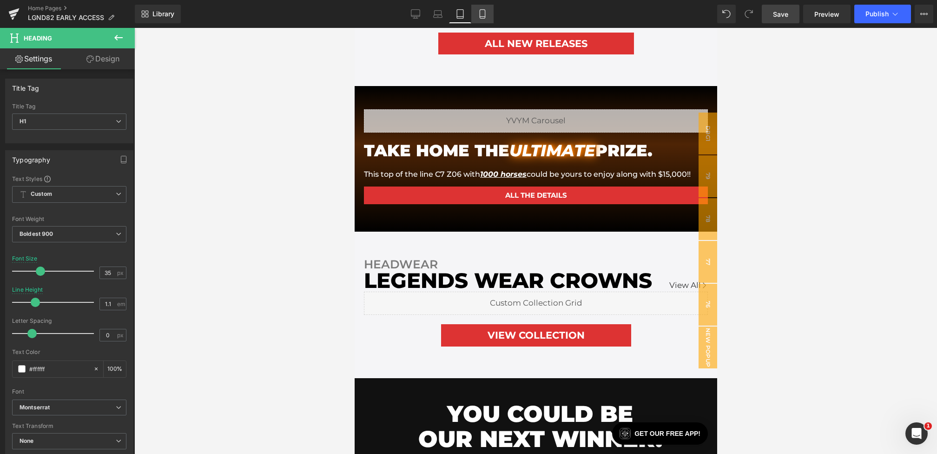
scroll to position [503, 0]
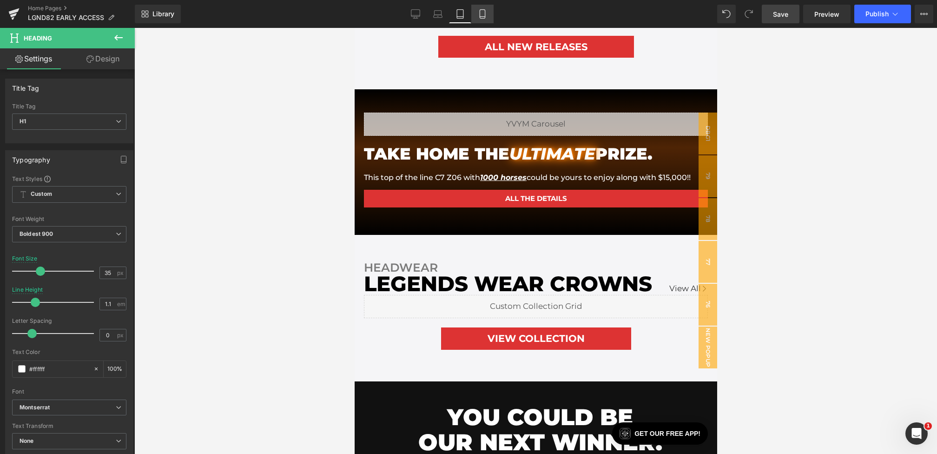
click at [491, 7] on link "Mobile" at bounding box center [483, 14] width 22 height 19
type input "7.5"
type input "1"
type input "100"
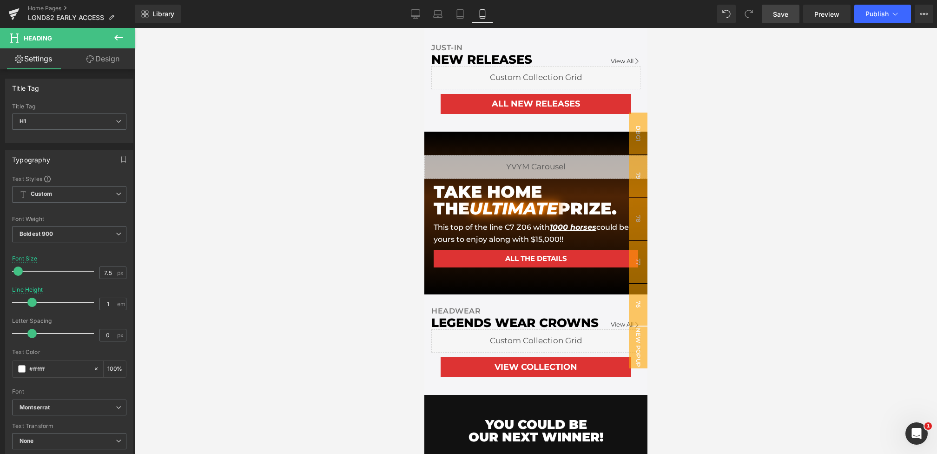
scroll to position [552, 0]
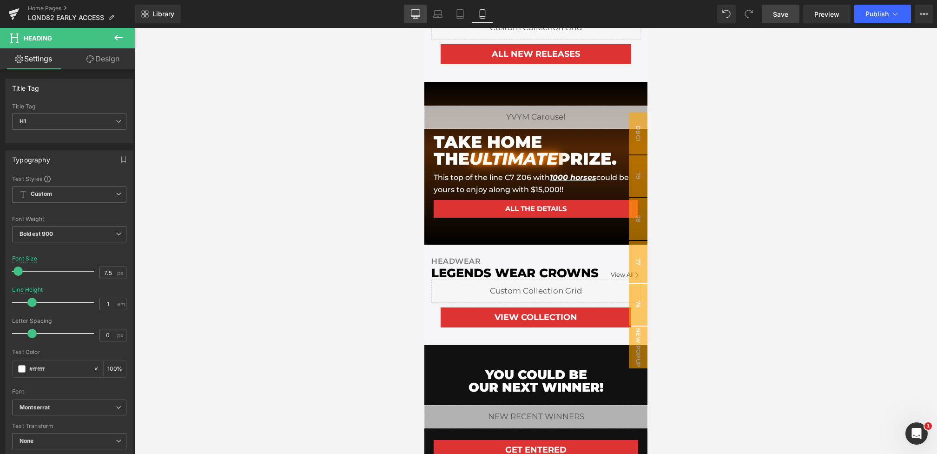
click at [419, 16] on icon at bounding box center [415, 13] width 9 height 9
type input "45"
type input "0.9"
type input "100"
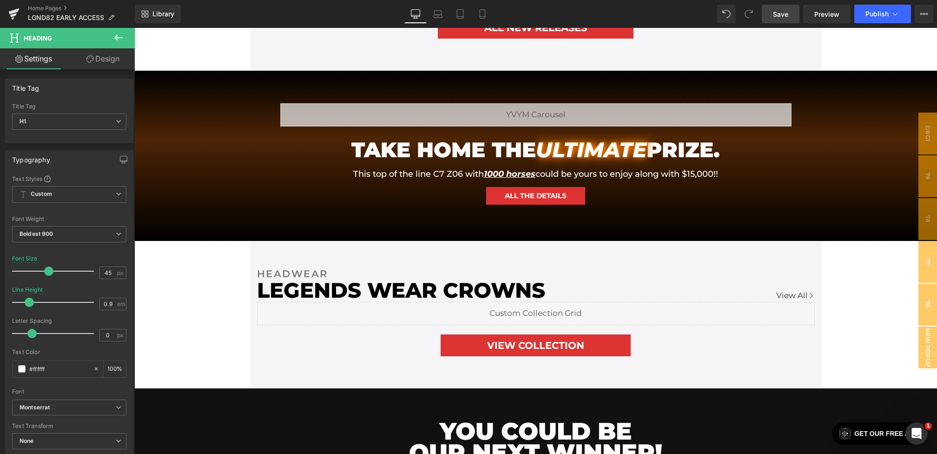
scroll to position [724, 0]
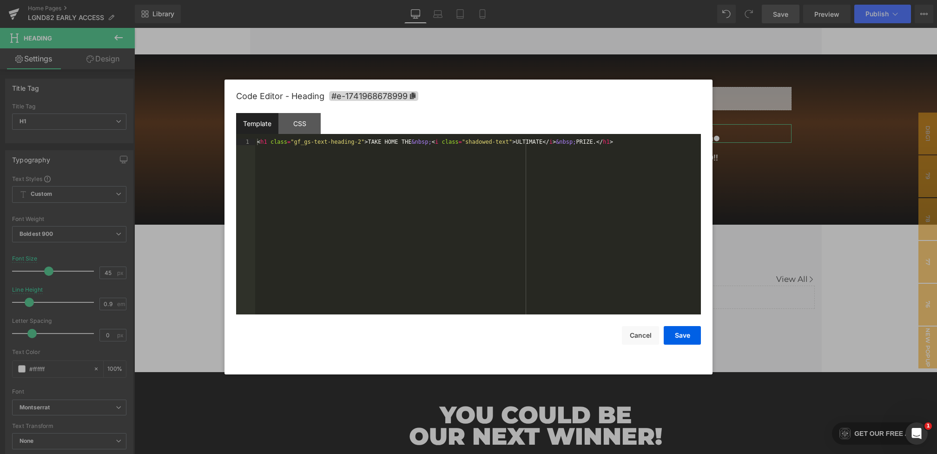
click at [526, 0] on div "Youtube You are previewing how the will restyle your page. You can not edit Ele…" at bounding box center [468, 0] width 937 height 0
click at [511, 141] on div "< h1 class = "gf_gs-text-heading-2" > TAKE HOME THE &nbsp; < i class = "shadowe…" at bounding box center [478, 233] width 446 height 189
click at [685, 342] on button "Save" at bounding box center [682, 335] width 37 height 19
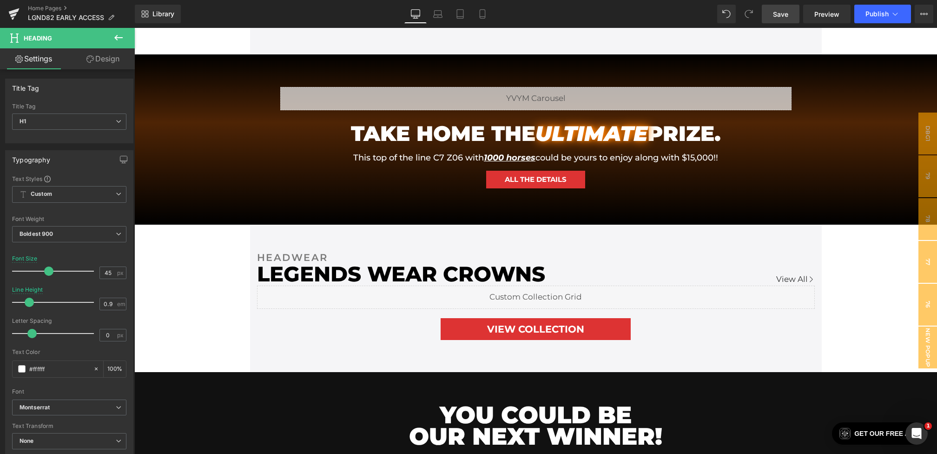
click at [780, 16] on span "Save" at bounding box center [780, 14] width 15 height 10
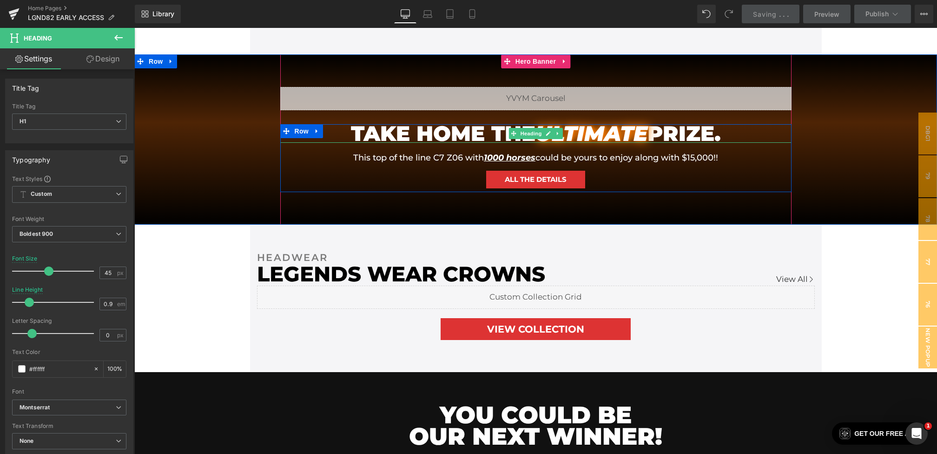
click at [728, 133] on h1 "TAKE HOME THE ULTIMATE PRIZE." at bounding box center [536, 133] width 400 height 19
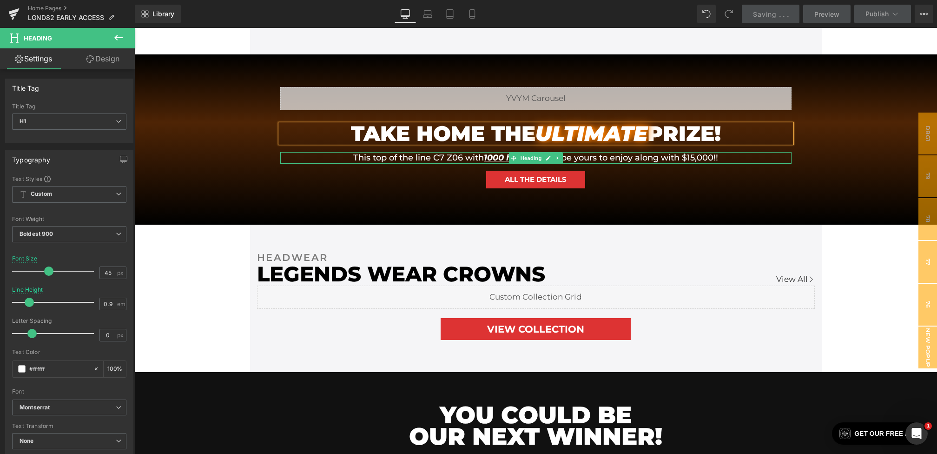
click at [471, 157] on h1 "This top of the line C7 Z06 with 1000 horses could be yours to enjoy along with…" at bounding box center [536, 158] width 419 height 12
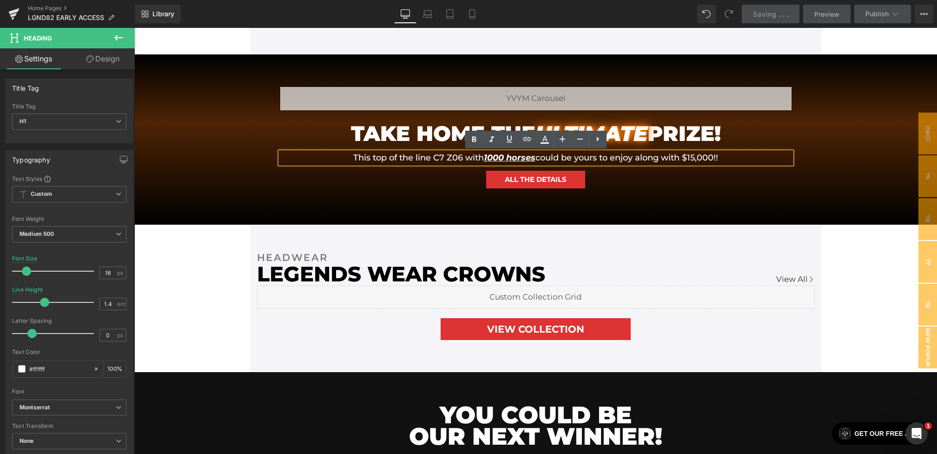
drag, startPoint x: 741, startPoint y: 165, endPoint x: 311, endPoint y: 155, distance: 430.3
click at [311, 155] on div "This top of the line C7 Z06 with 1000 horses could be yours to enjoy along with…" at bounding box center [536, 158] width 512 height 12
paste div
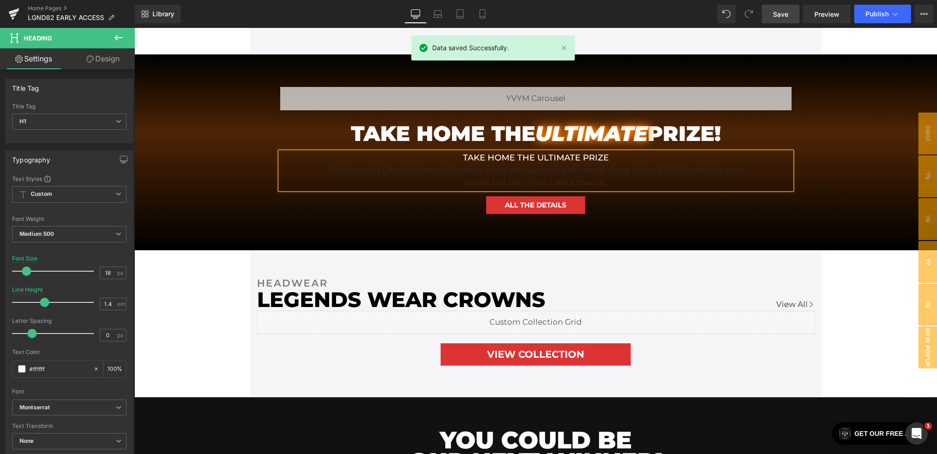
click at [507, 167] on div "This stunning Denali Ultimate Duramax could end up in your driveway, along with…" at bounding box center [536, 176] width 419 height 25
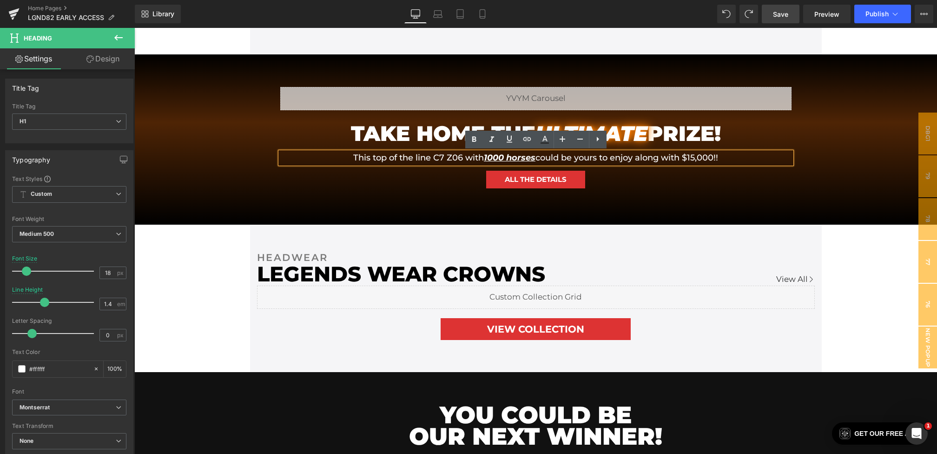
drag, startPoint x: 611, startPoint y: 159, endPoint x: 355, endPoint y: 156, distance: 255.8
click at [355, 156] on h1 "This top of the line C7 Z06 with 1000 horses could be yours to enjoy along with…" at bounding box center [536, 158] width 419 height 12
click at [695, 158] on h1 "This top of the line C7 Z06 with 1000 horses could be yours to enjoy along with…" at bounding box center [536, 158] width 419 height 12
drag, startPoint x: 755, startPoint y: 156, endPoint x: 355, endPoint y: 157, distance: 399.9
click at [355, 157] on div "This top of the line C7 Z06 with 1000 horses could be yours to enjoy along with…" at bounding box center [536, 158] width 512 height 12
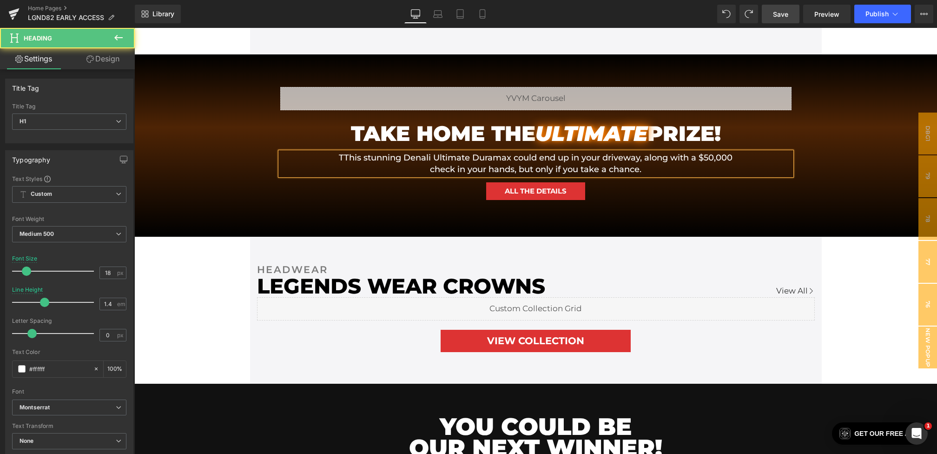
click at [355, 157] on h1 "TThis stunning Denali Ultimate Duramax could end up in your driveway, along wit…" at bounding box center [536, 163] width 419 height 23
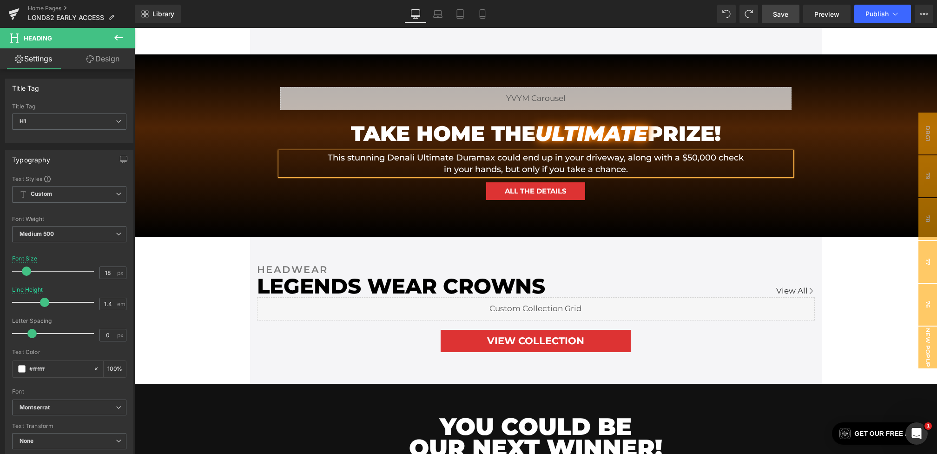
click at [706, 158] on h1 "This stunning Denali Ultimate Duramax could end up in your driveway, along with…" at bounding box center [536, 163] width 419 height 23
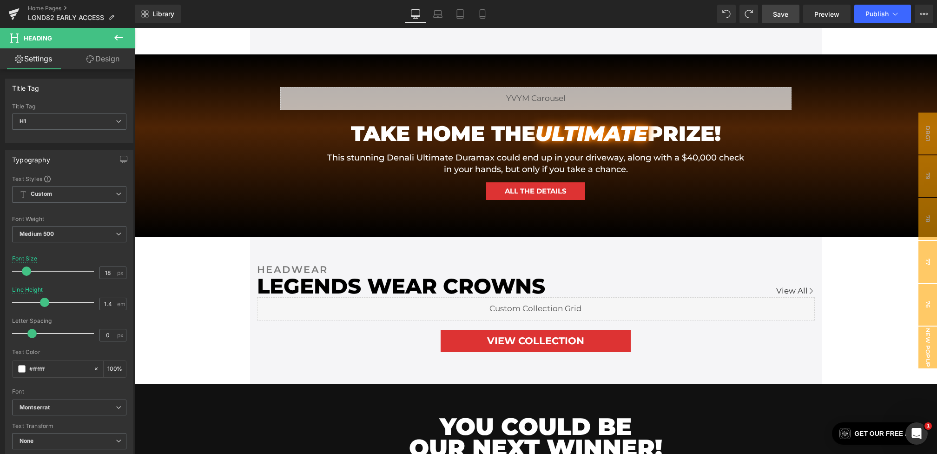
click at [781, 12] on span "Save" at bounding box center [780, 14] width 15 height 10
